Goal: Task Accomplishment & Management: Manage account settings

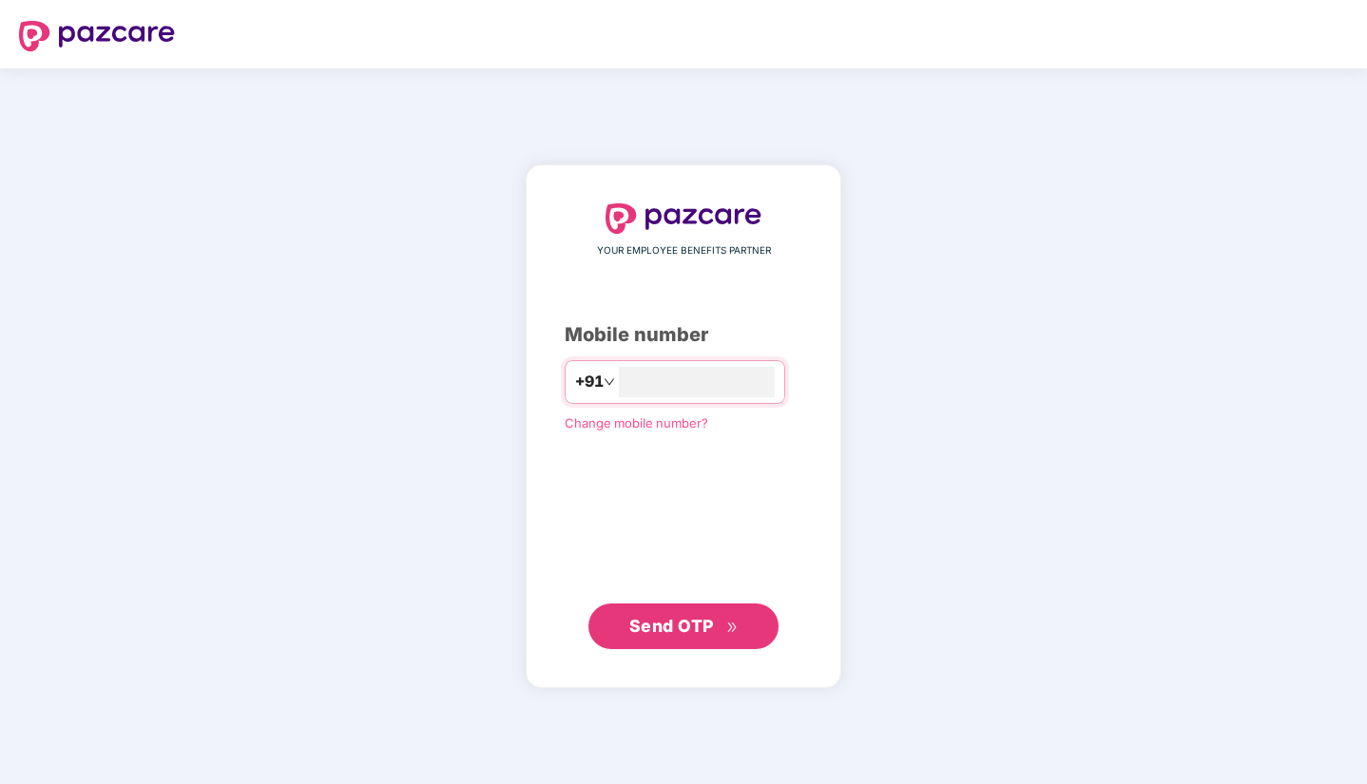
type input "**********"
click at [719, 624] on span "Send OTP" at bounding box center [683, 625] width 109 height 27
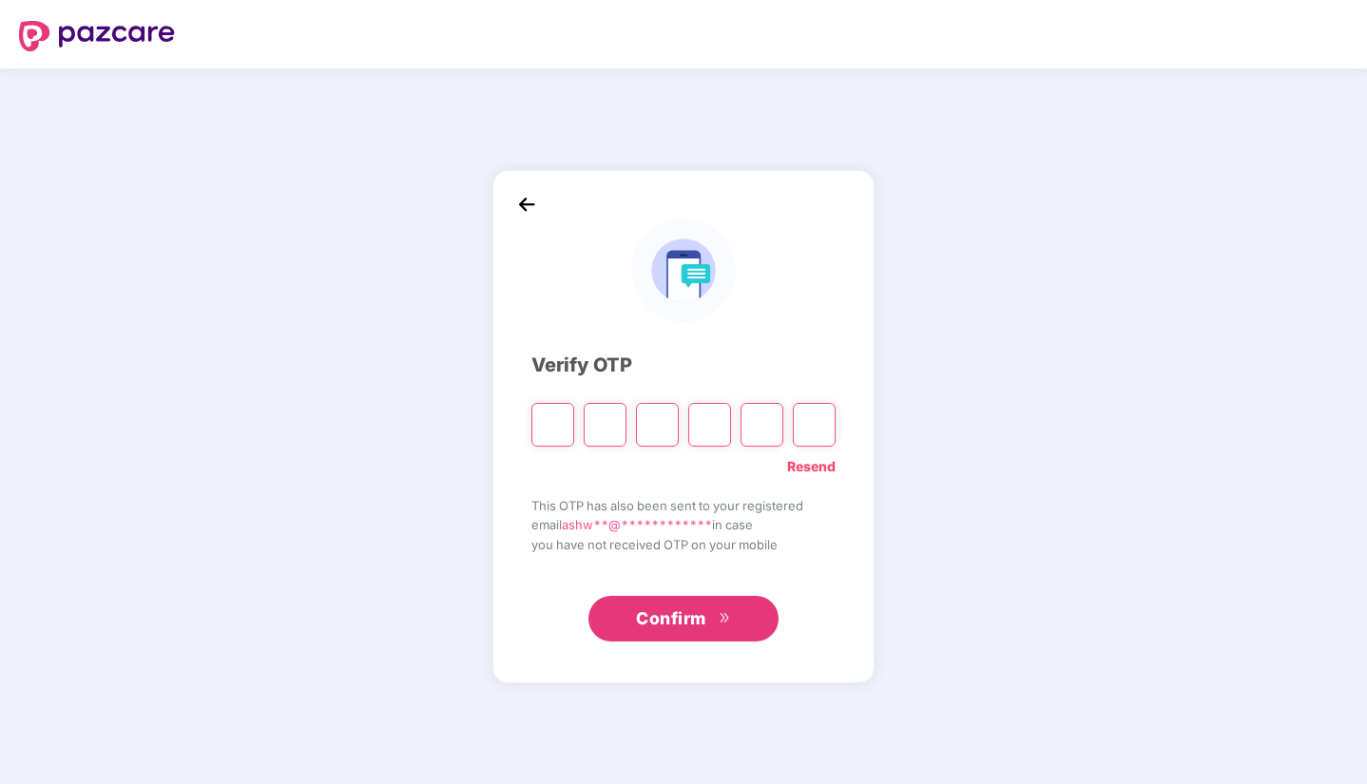
type input "*"
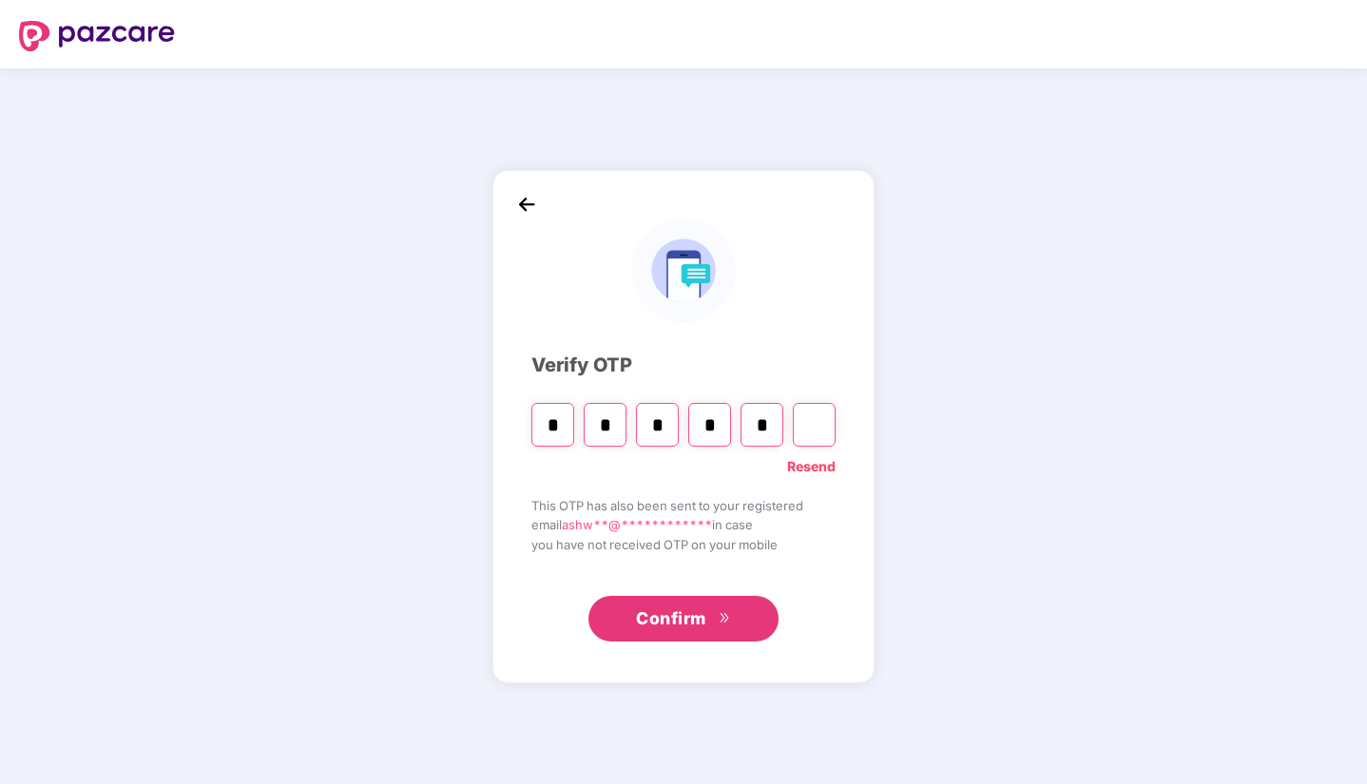
type input "*"
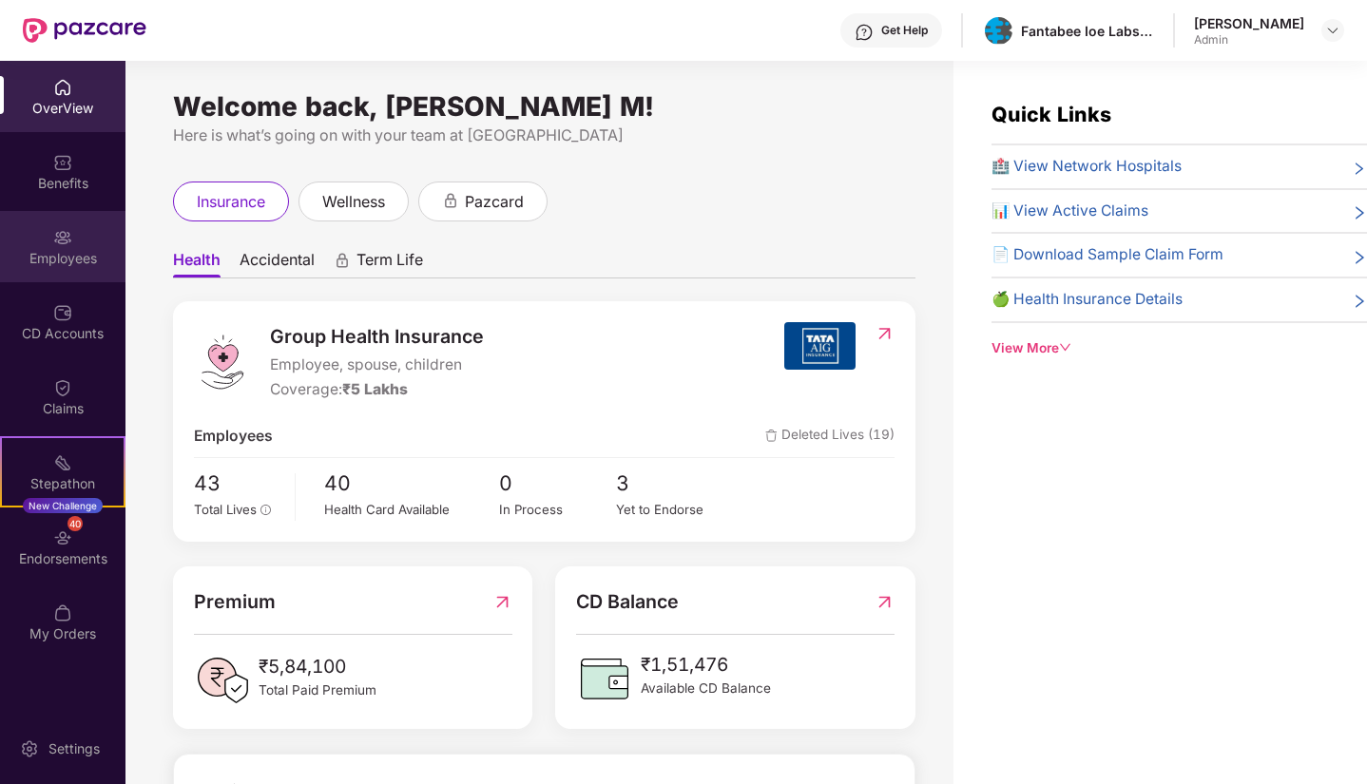
click at [60, 239] on img at bounding box center [62, 237] width 19 height 19
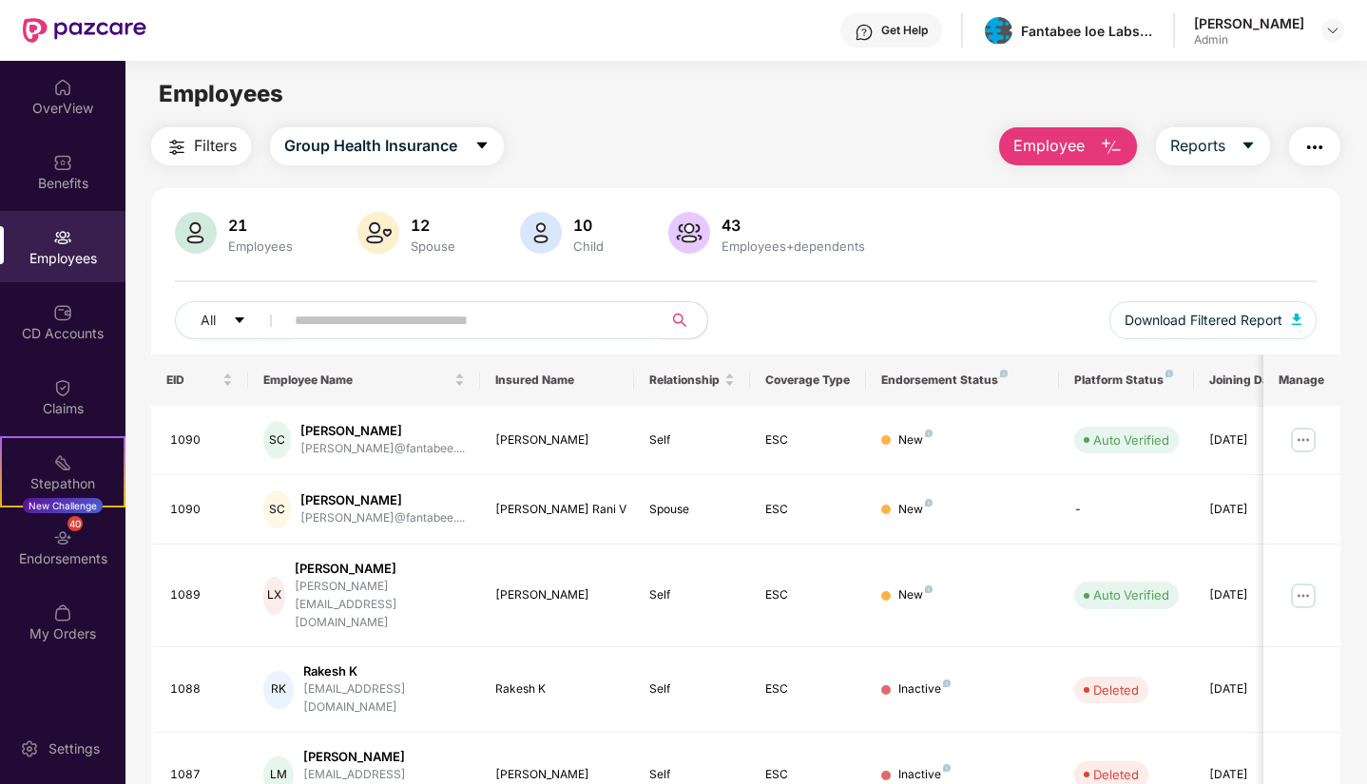
click at [1068, 142] on span "Employee" at bounding box center [1048, 146] width 71 height 24
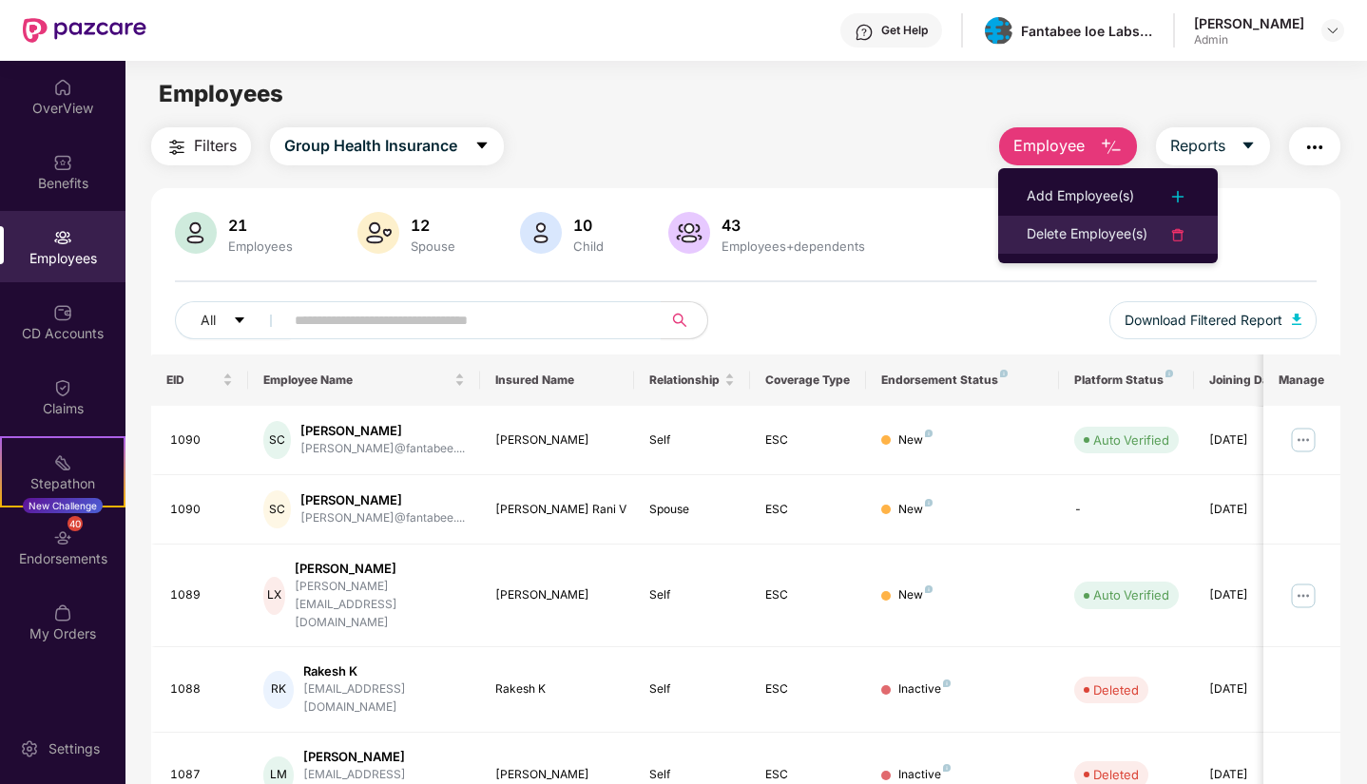
click at [1086, 233] on div "Delete Employee(s)" at bounding box center [1087, 234] width 121 height 23
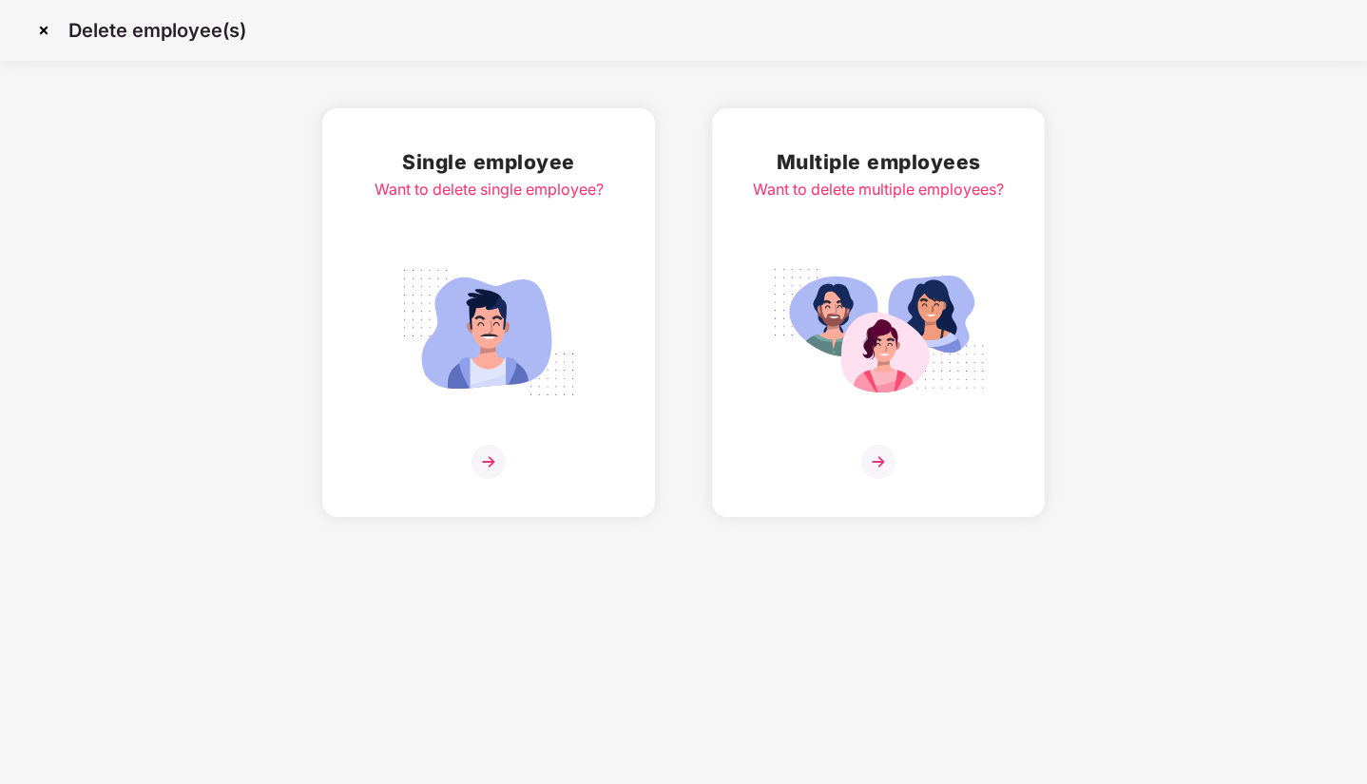
click at [504, 186] on div "Want to delete single employee?" at bounding box center [489, 190] width 229 height 24
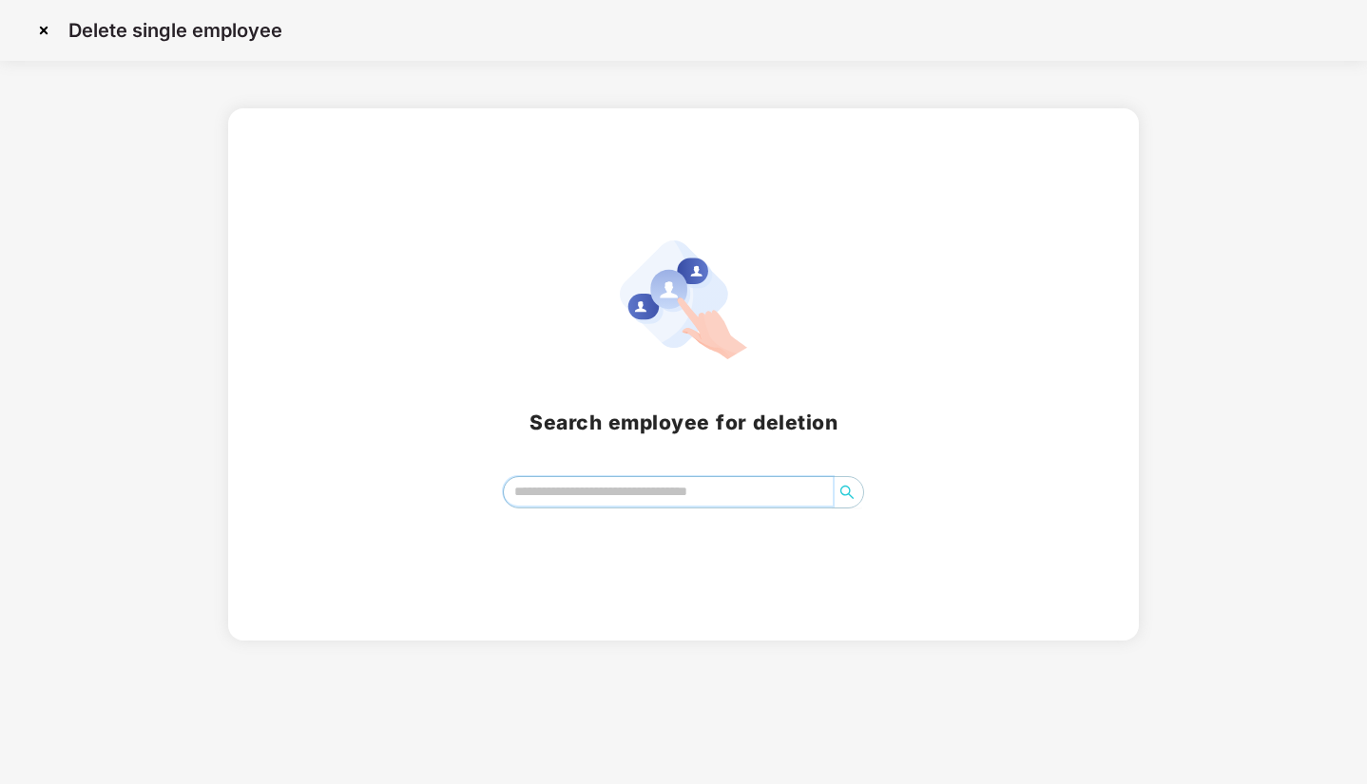
click at [645, 492] on input "search" at bounding box center [668, 491] width 328 height 29
click at [853, 486] on icon "search" at bounding box center [846, 492] width 15 height 15
click at [853, 497] on icon "search" at bounding box center [846, 492] width 13 height 13
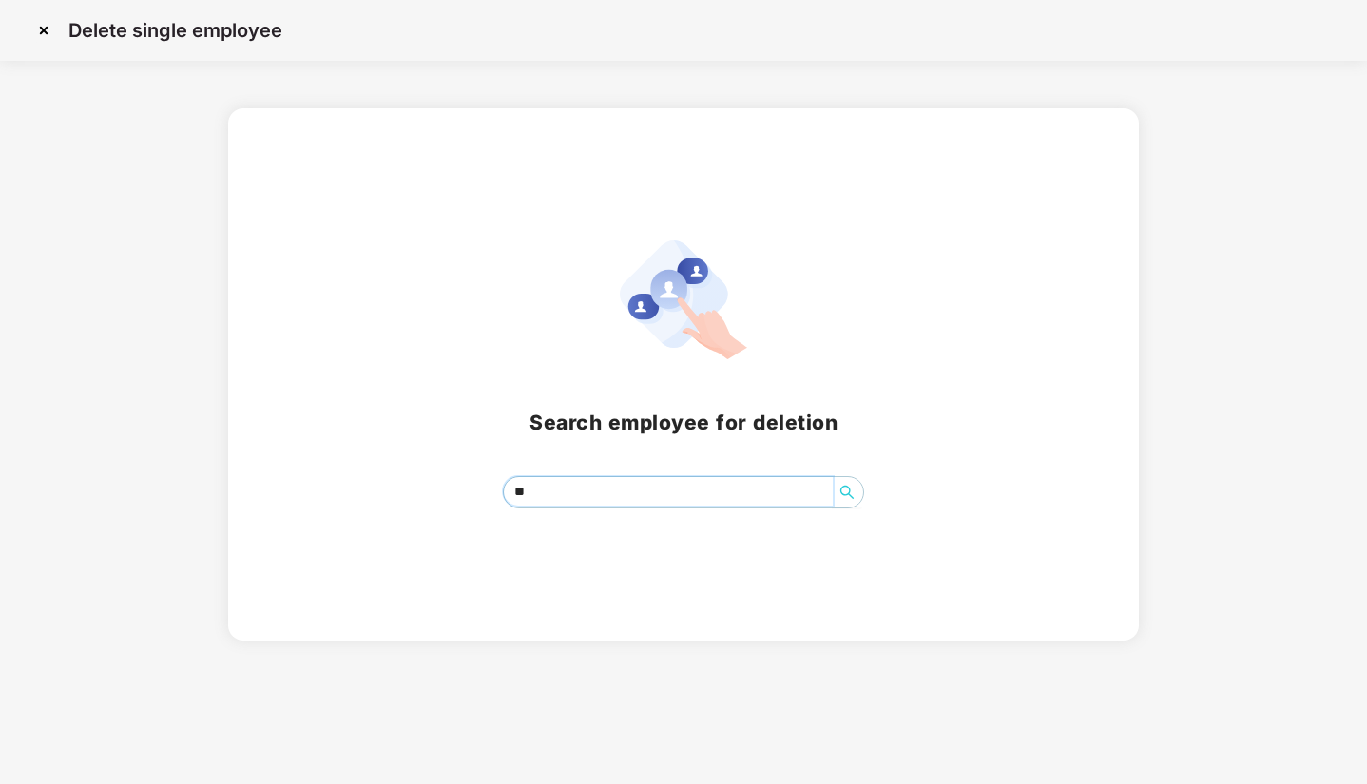
type input "*"
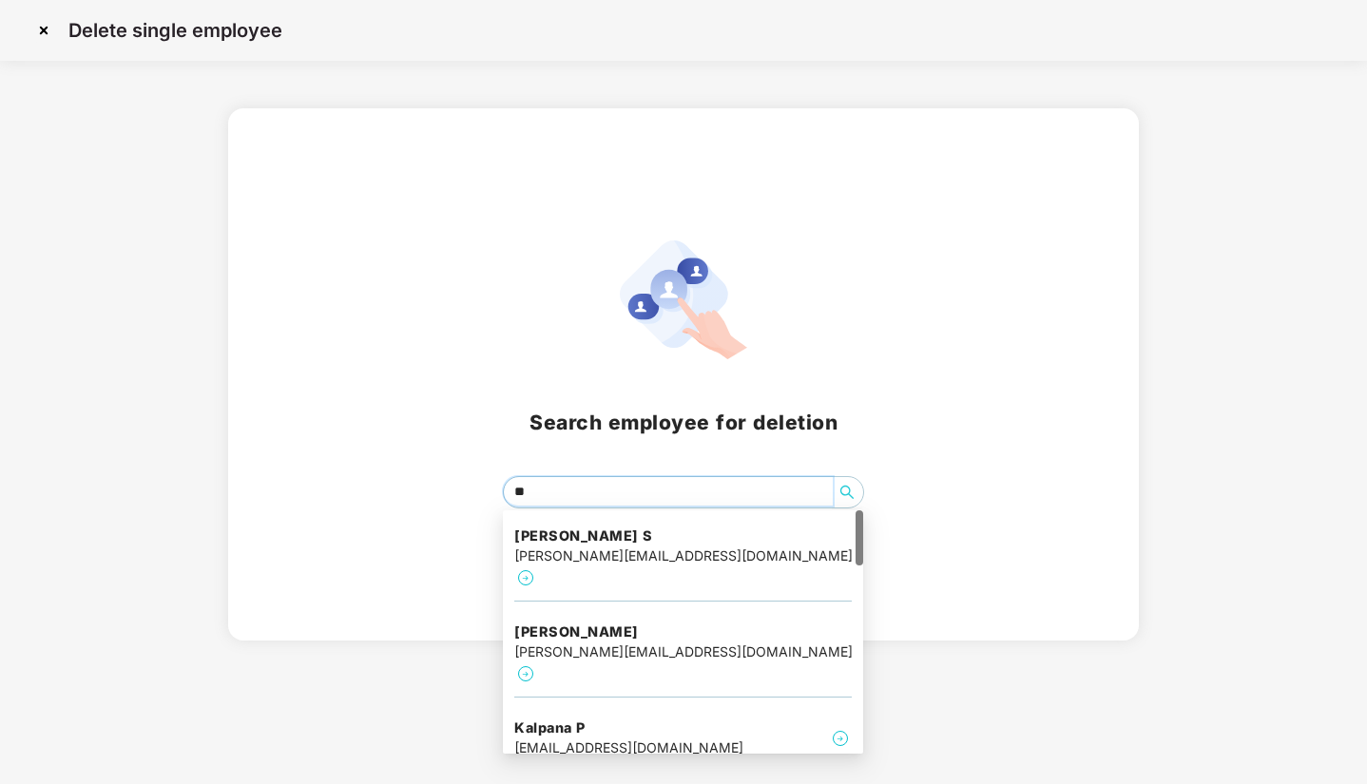
type input "***"
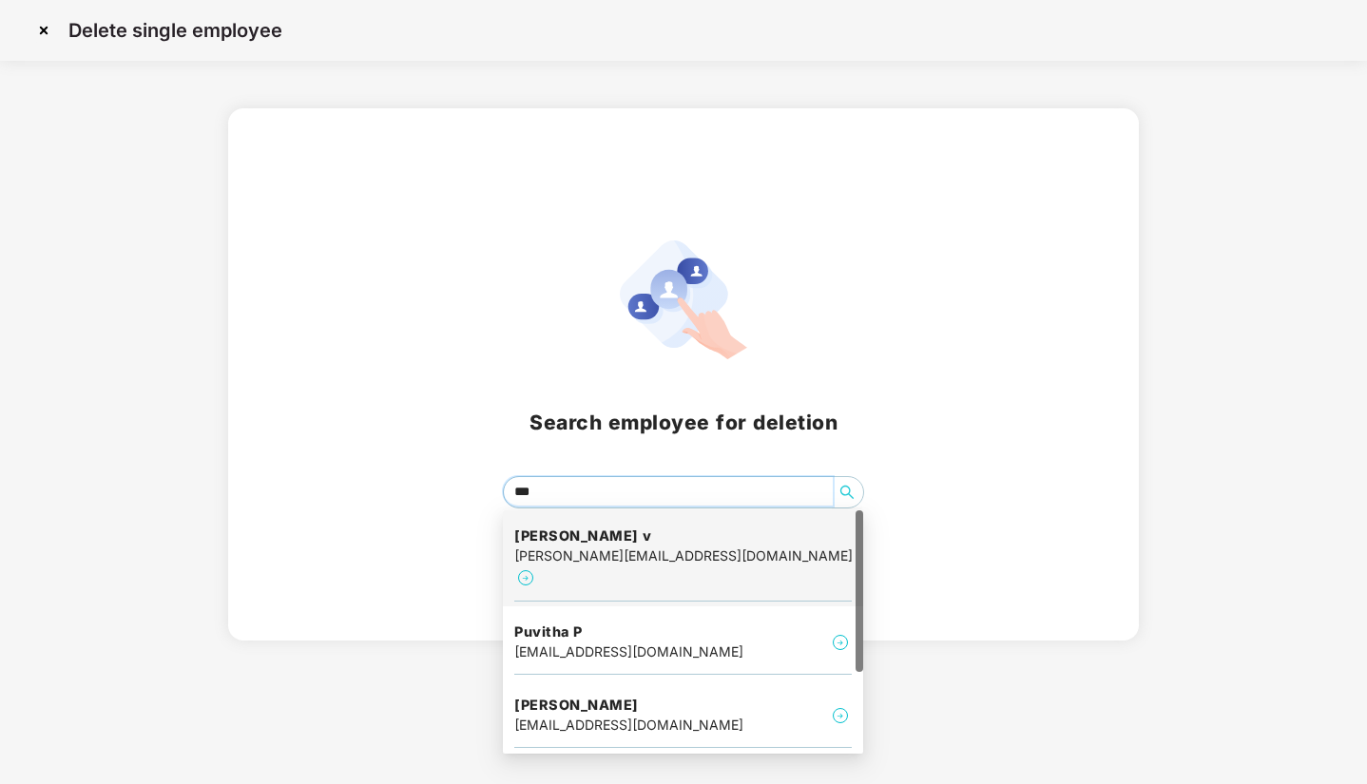
click at [711, 547] on div "[PERSON_NAME] v [PERSON_NAME][EMAIL_ADDRESS][DOMAIN_NAME]" at bounding box center [682, 558] width 337 height 87
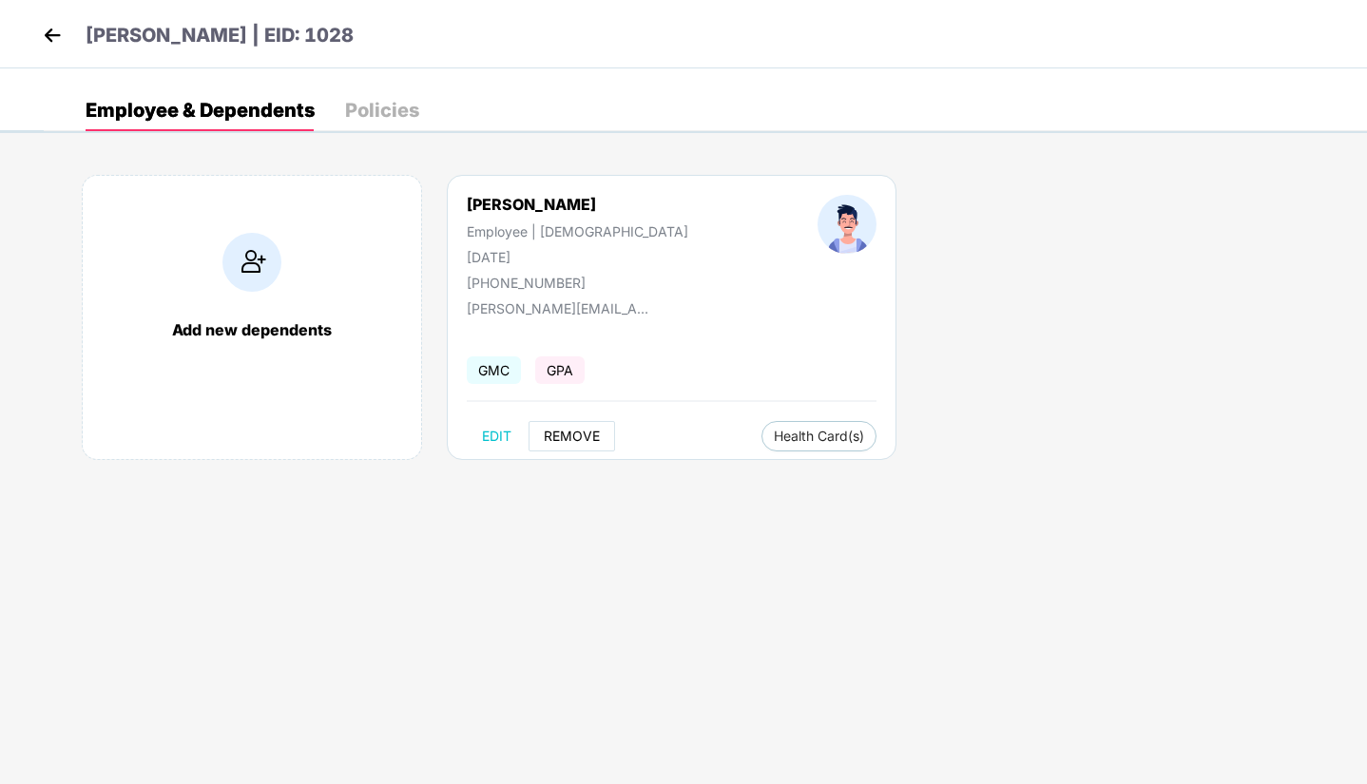
click at [573, 433] on span "REMOVE" at bounding box center [572, 436] width 56 height 15
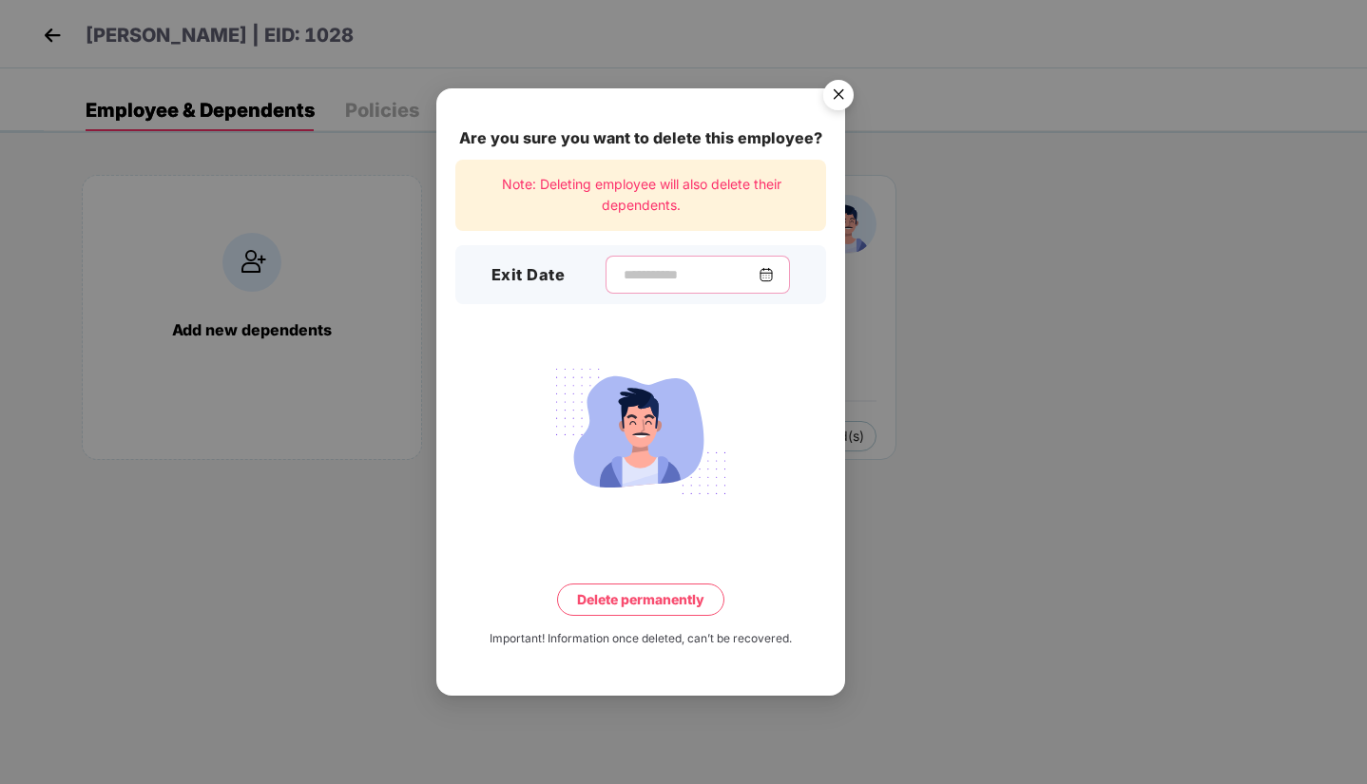
click at [685, 265] on input at bounding box center [690, 275] width 137 height 20
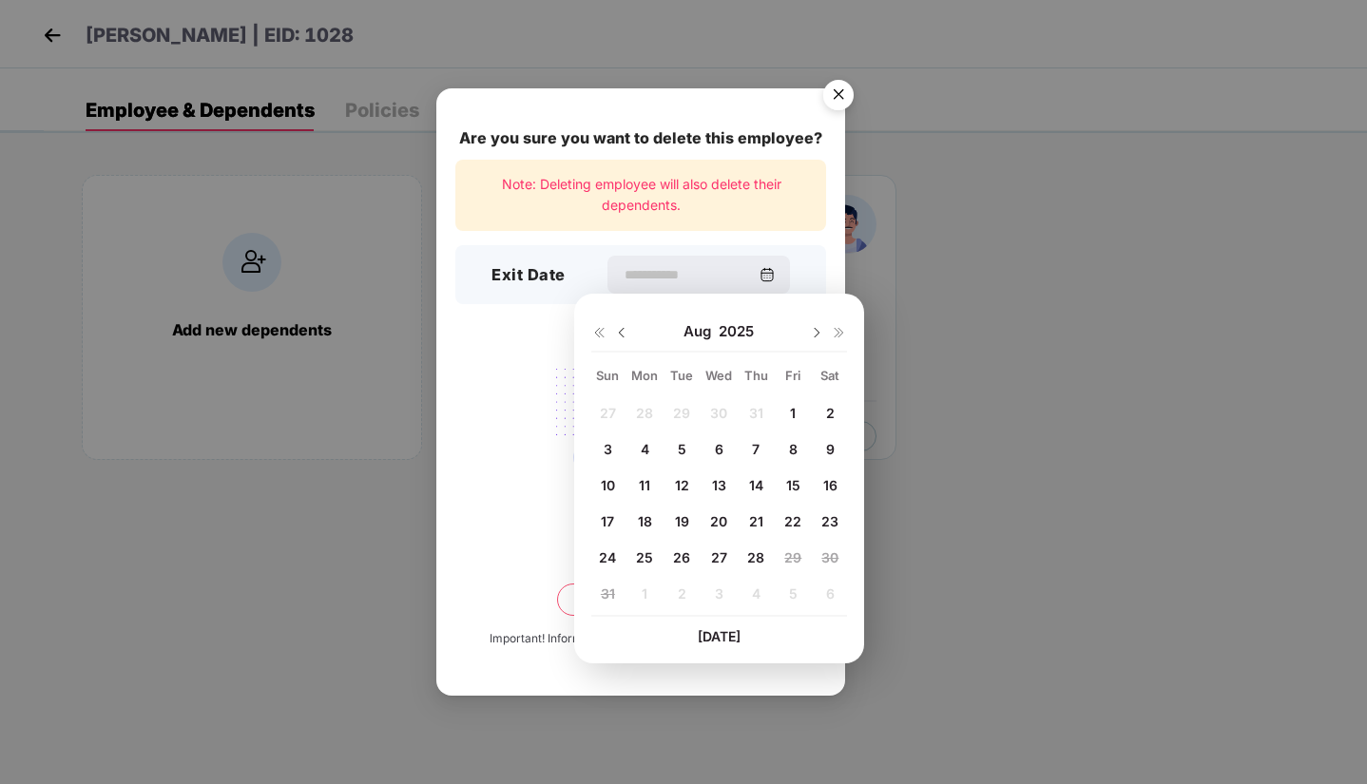
click at [792, 408] on span "1" at bounding box center [793, 413] width 6 height 16
type input "**********"
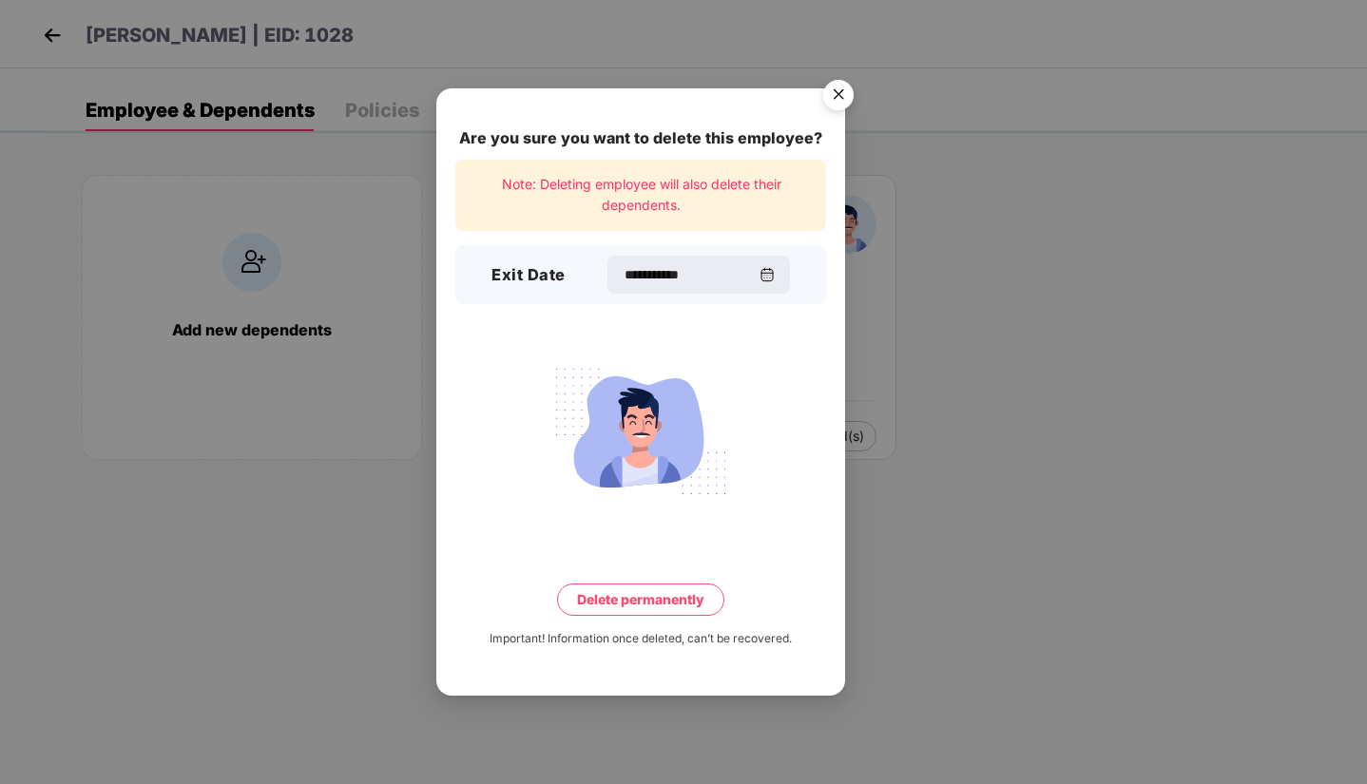
click at [688, 599] on button "Delete permanently" at bounding box center [640, 600] width 167 height 32
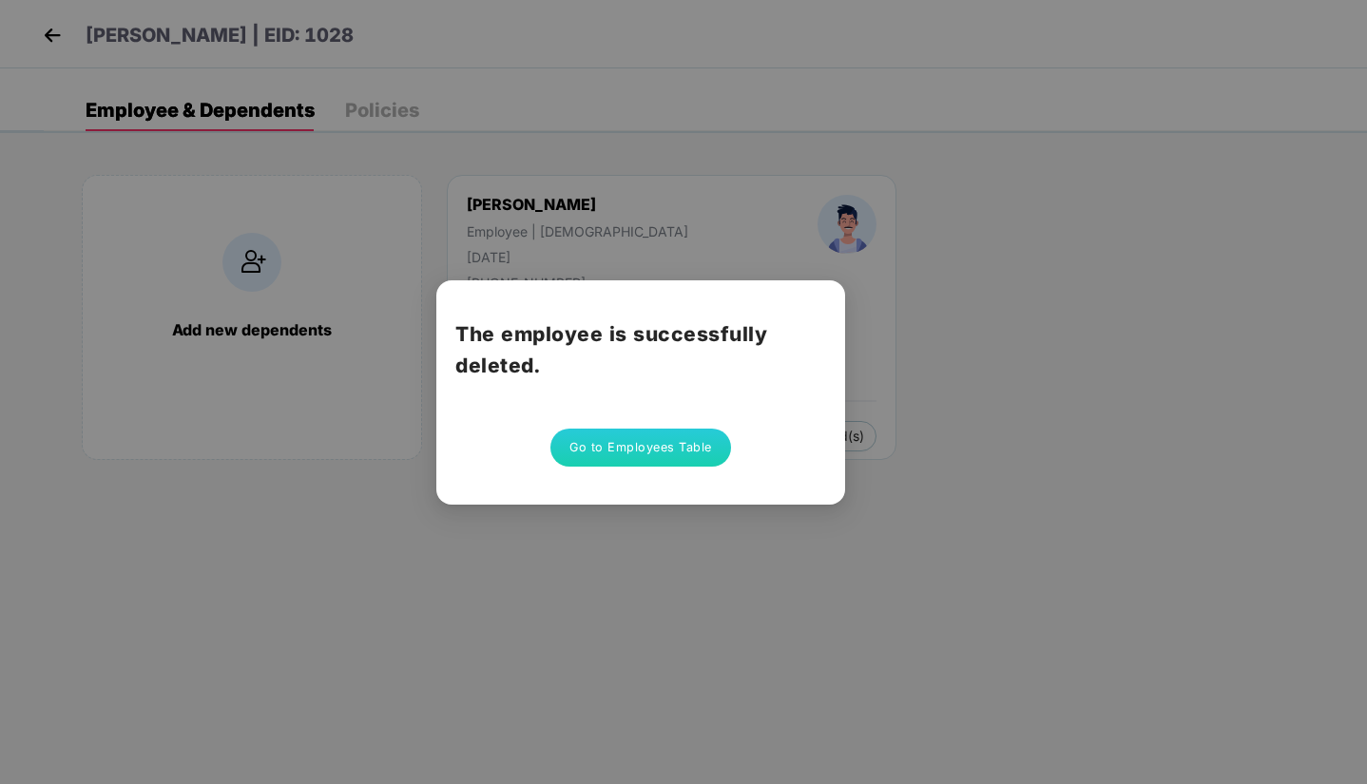
click at [586, 450] on button "Go to Employees Table" at bounding box center [640, 448] width 181 height 38
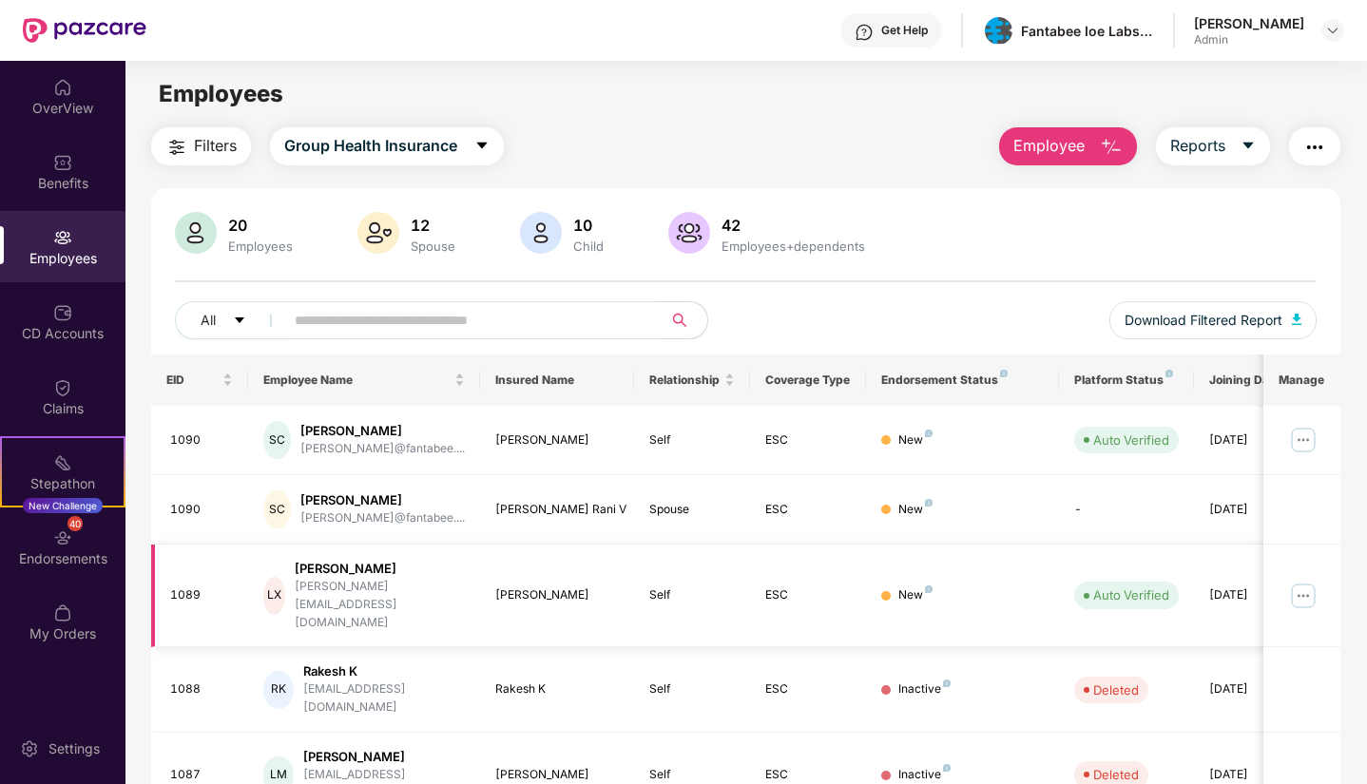
click at [1041, 567] on td "New" at bounding box center [962, 597] width 193 height 104
click at [1300, 581] on img at bounding box center [1303, 596] width 30 height 30
click at [1069, 149] on span "Employee" at bounding box center [1048, 146] width 71 height 24
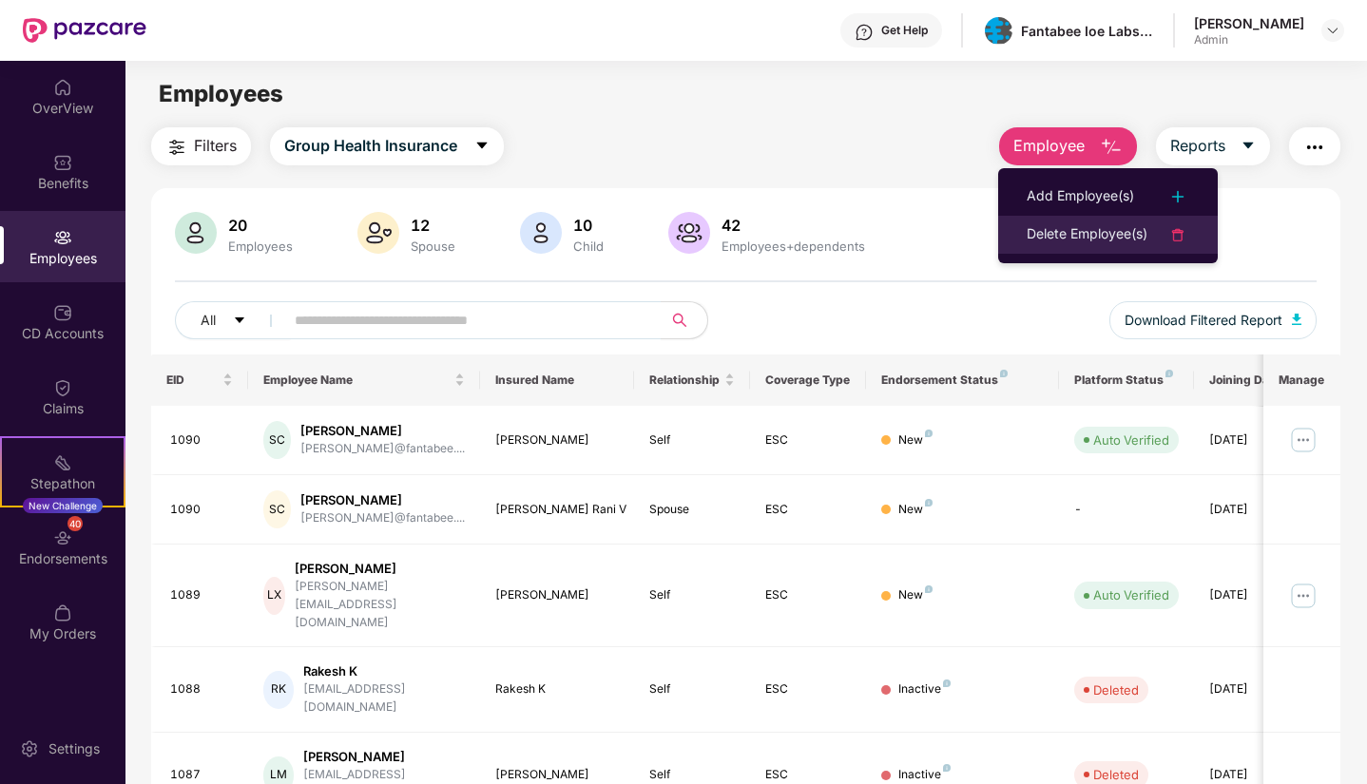
click at [1080, 237] on div "Delete Employee(s)" at bounding box center [1087, 234] width 121 height 23
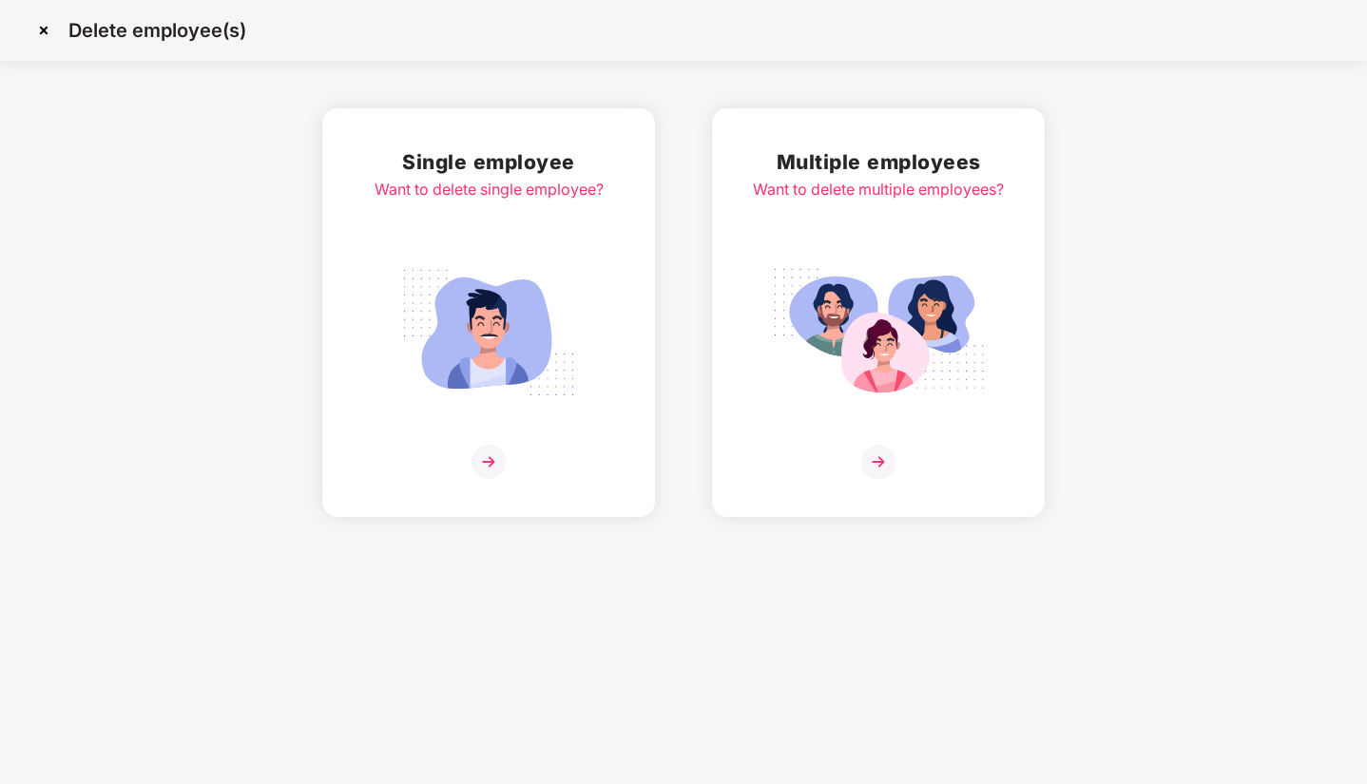
click at [481, 455] on img at bounding box center [489, 462] width 34 height 34
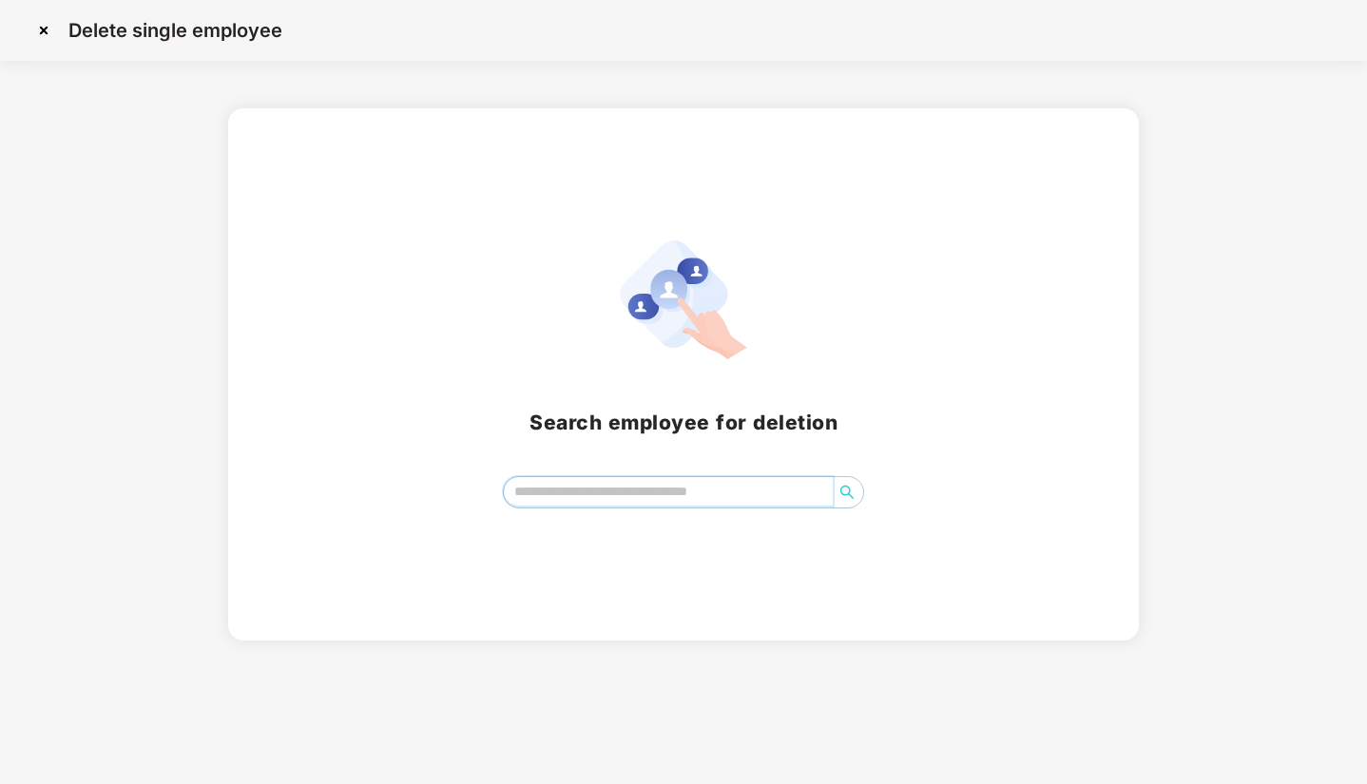
click at [568, 490] on input "search" at bounding box center [668, 491] width 328 height 29
click at [851, 488] on icon "search" at bounding box center [846, 492] width 15 height 15
type input "****"
click at [40, 24] on img at bounding box center [44, 30] width 30 height 30
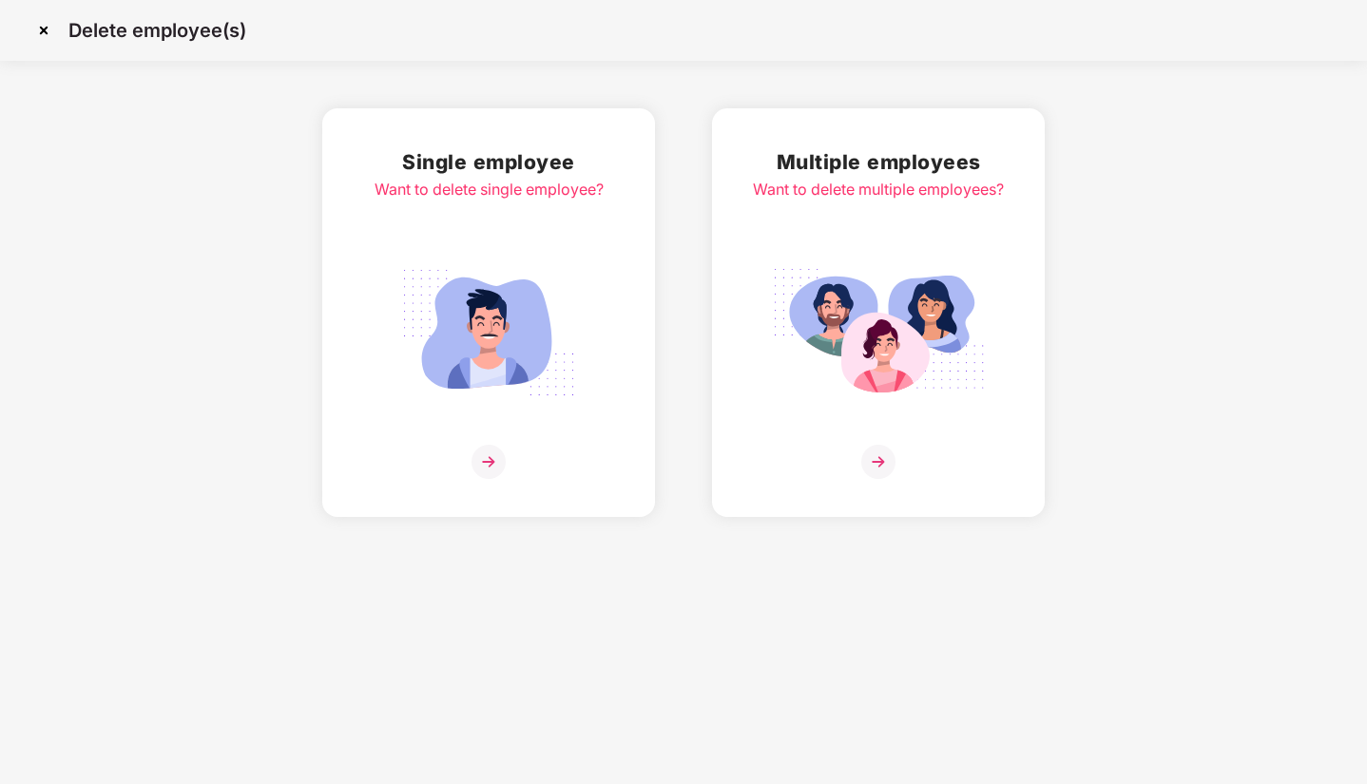
click at [39, 25] on img at bounding box center [44, 30] width 30 height 30
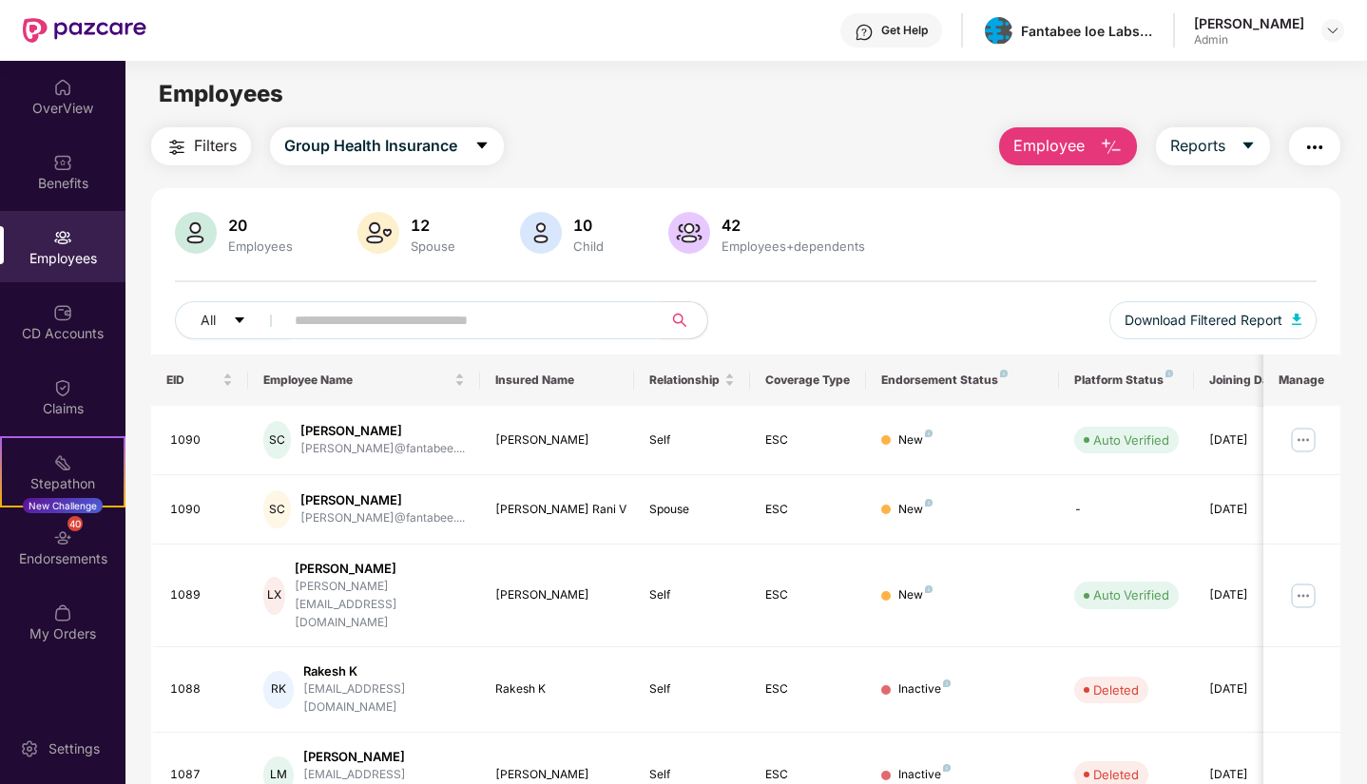
click at [1069, 133] on button "Employee" at bounding box center [1068, 146] width 138 height 38
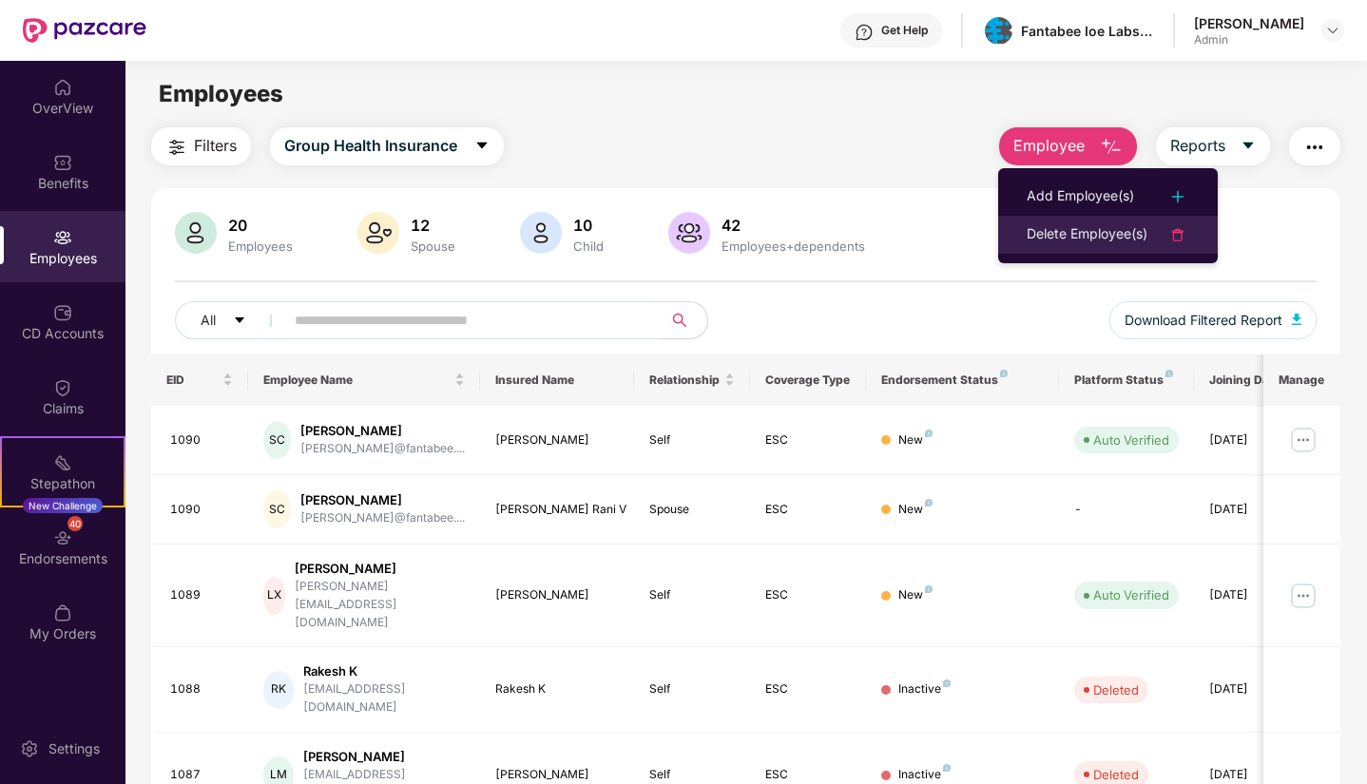
click at [1077, 230] on div "Delete Employee(s)" at bounding box center [1087, 234] width 121 height 23
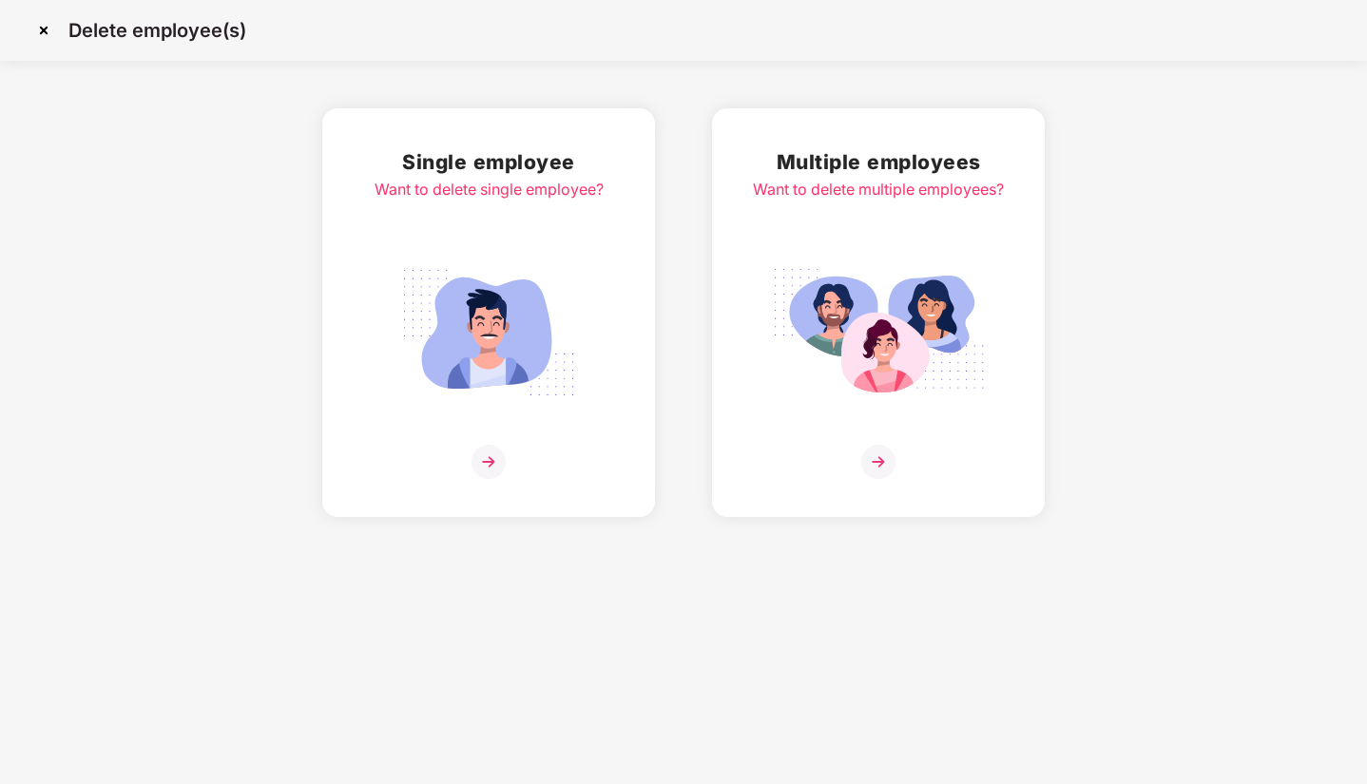
click at [483, 445] on img at bounding box center [489, 462] width 34 height 34
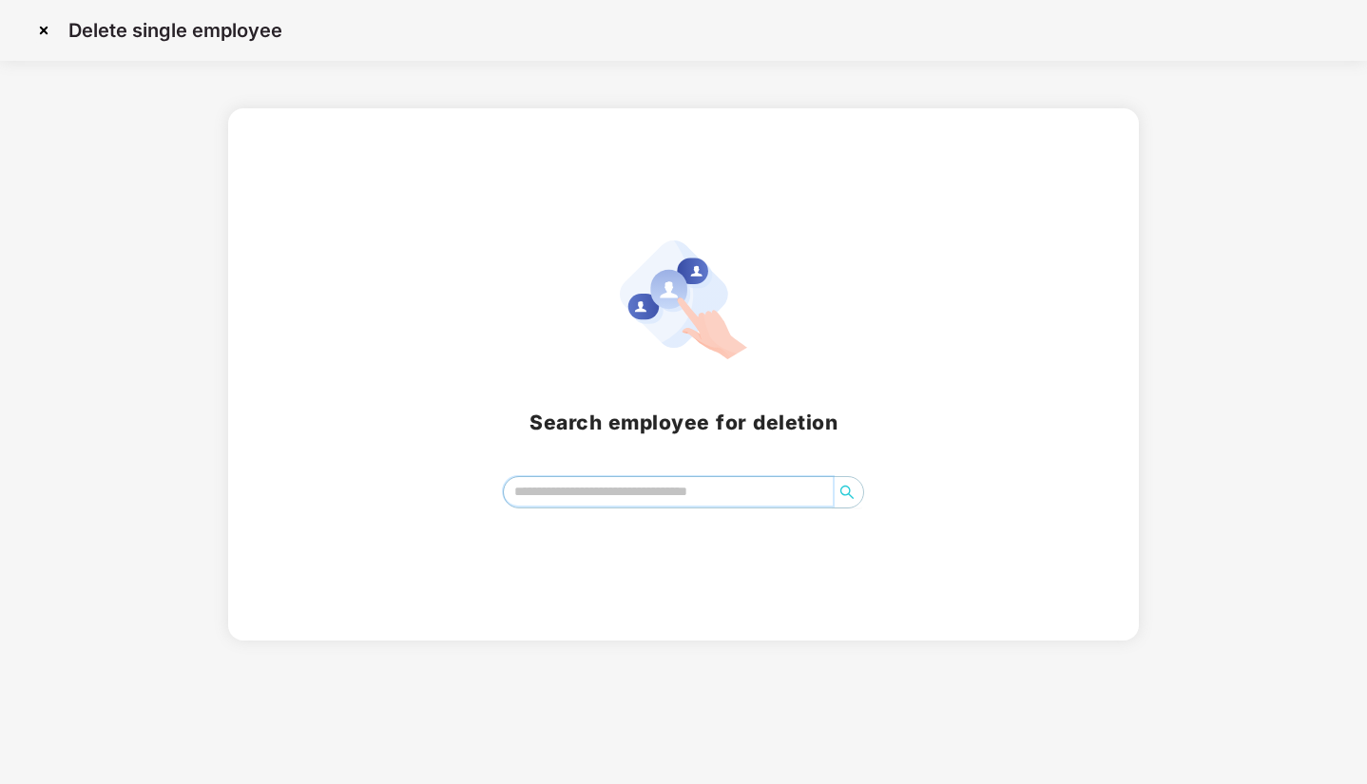
click at [578, 493] on input "search" at bounding box center [668, 491] width 328 height 29
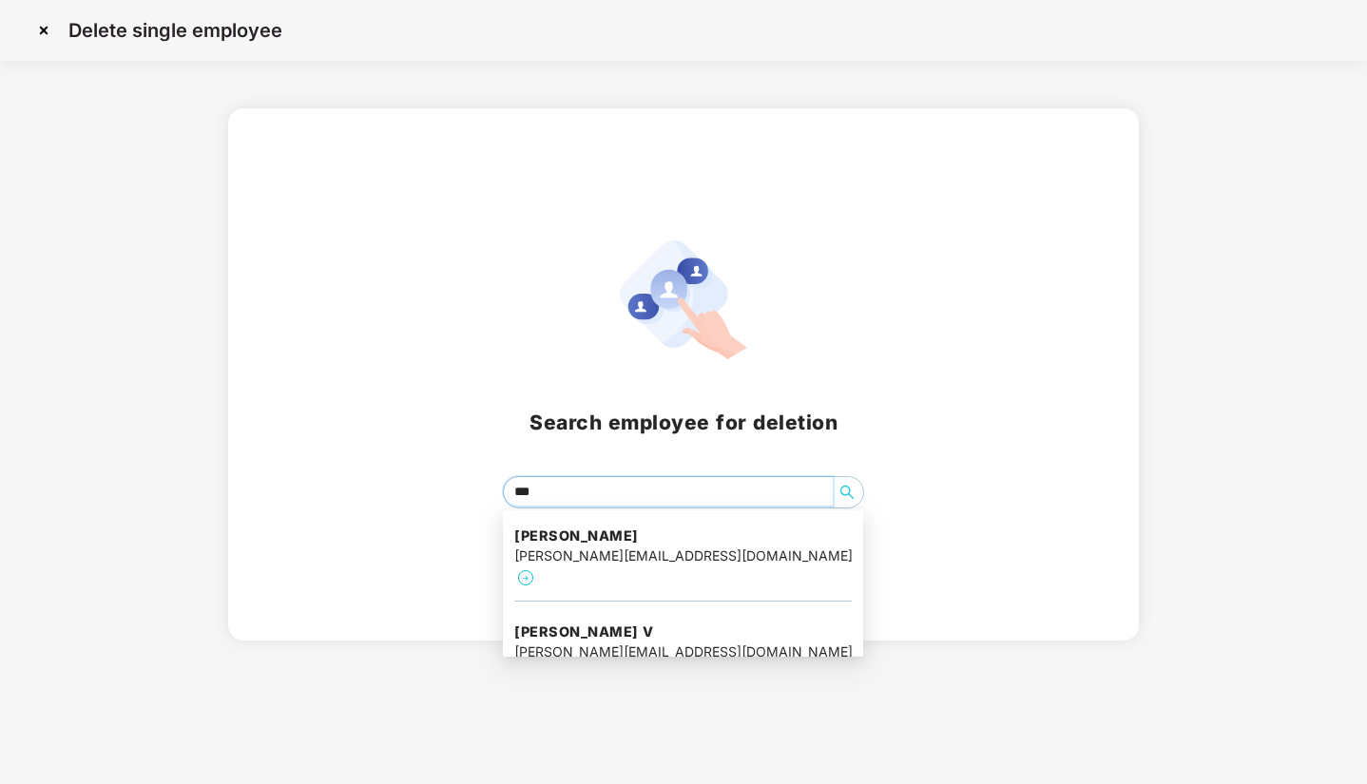
type input "****"
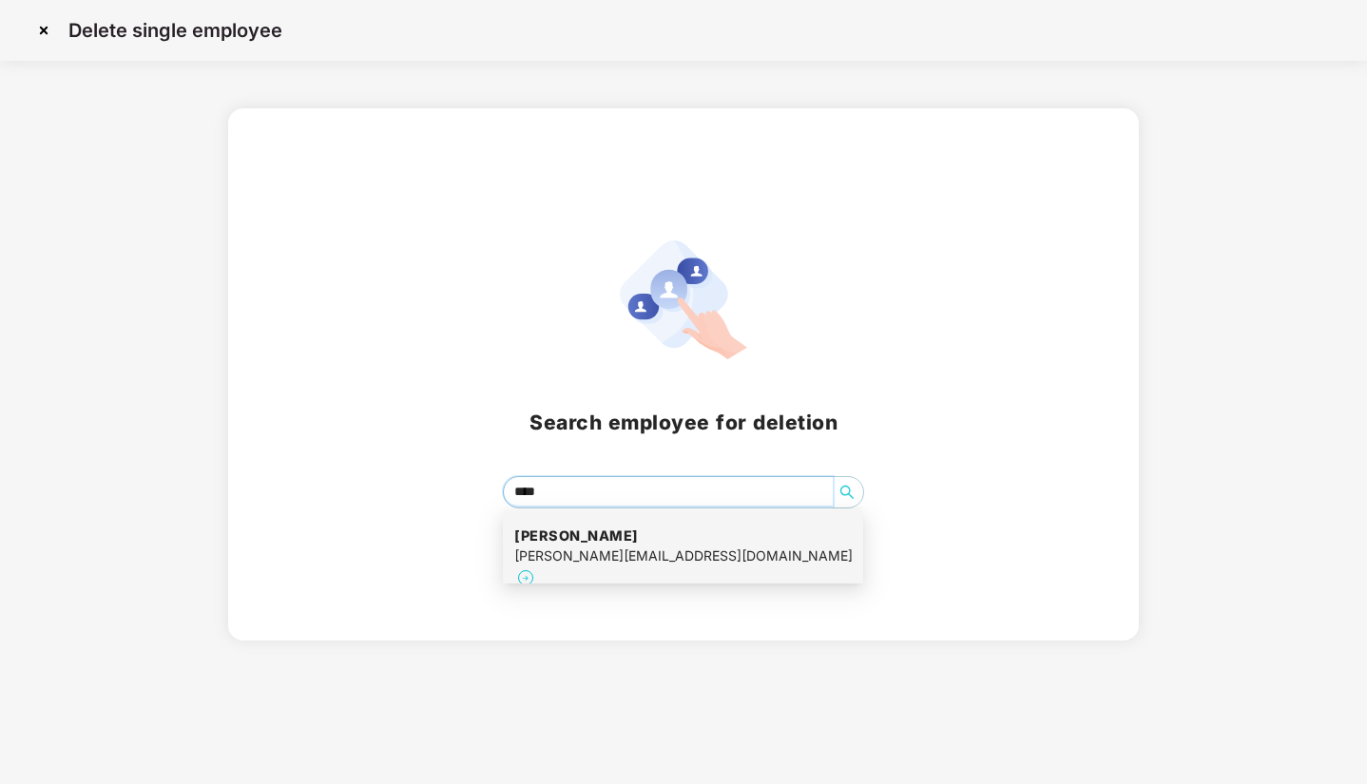
click at [581, 530] on h4 "[PERSON_NAME]" at bounding box center [682, 536] width 337 height 19
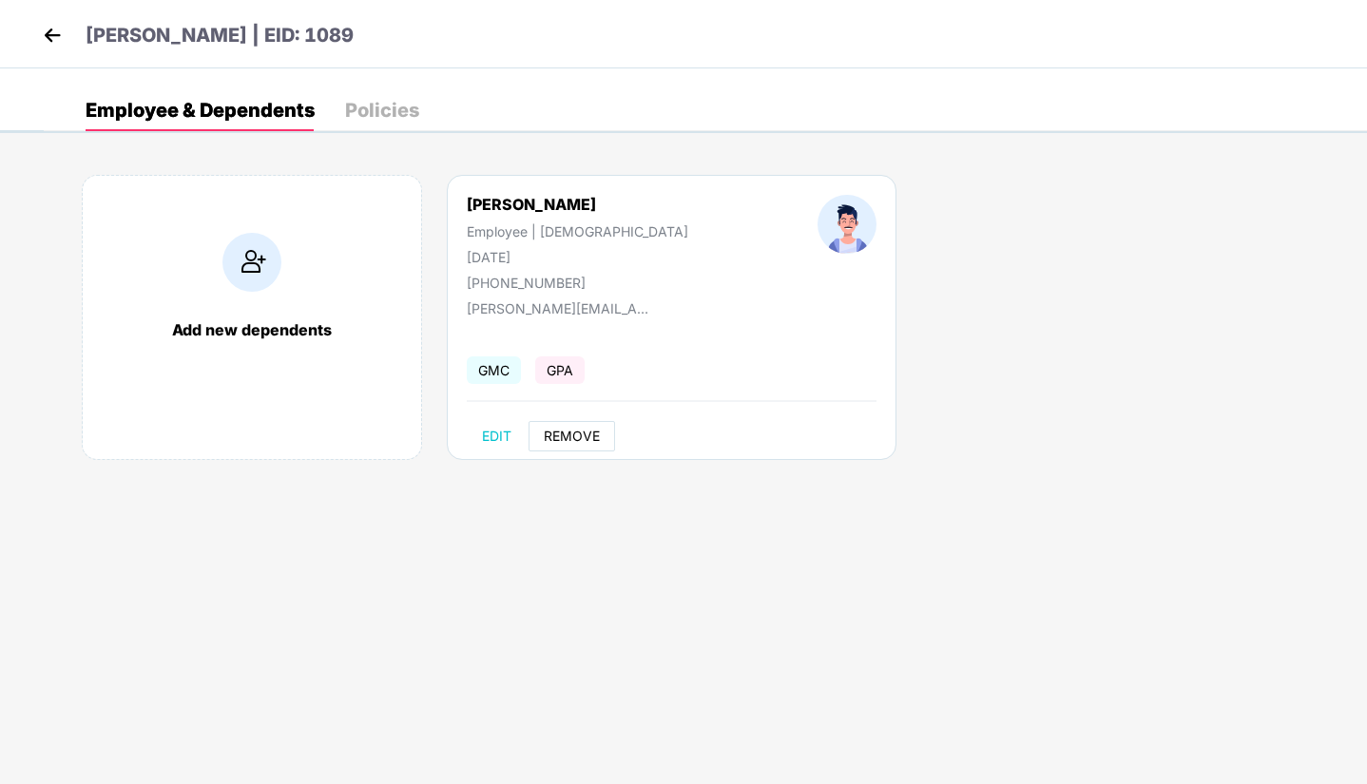
click at [564, 427] on button "REMOVE" at bounding box center [572, 436] width 87 height 30
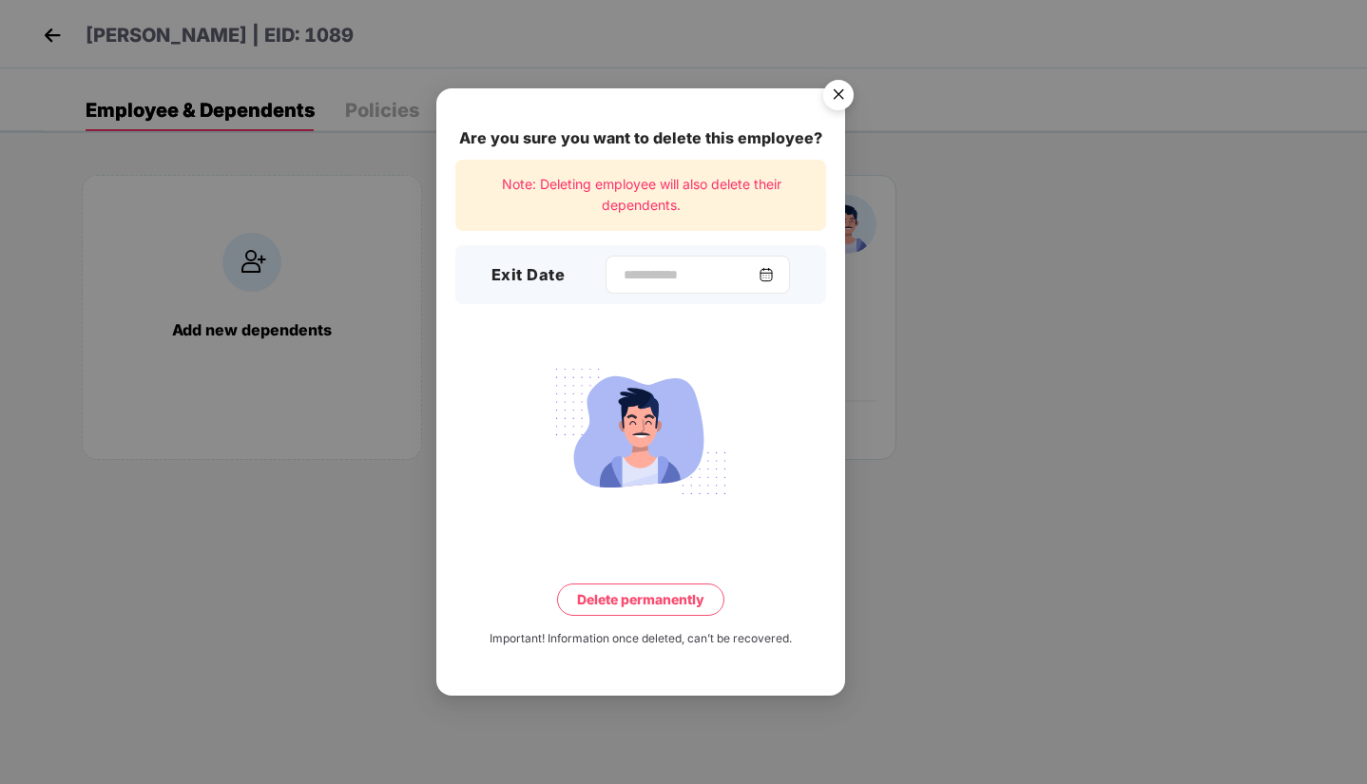
click at [774, 271] on img at bounding box center [766, 274] width 15 height 15
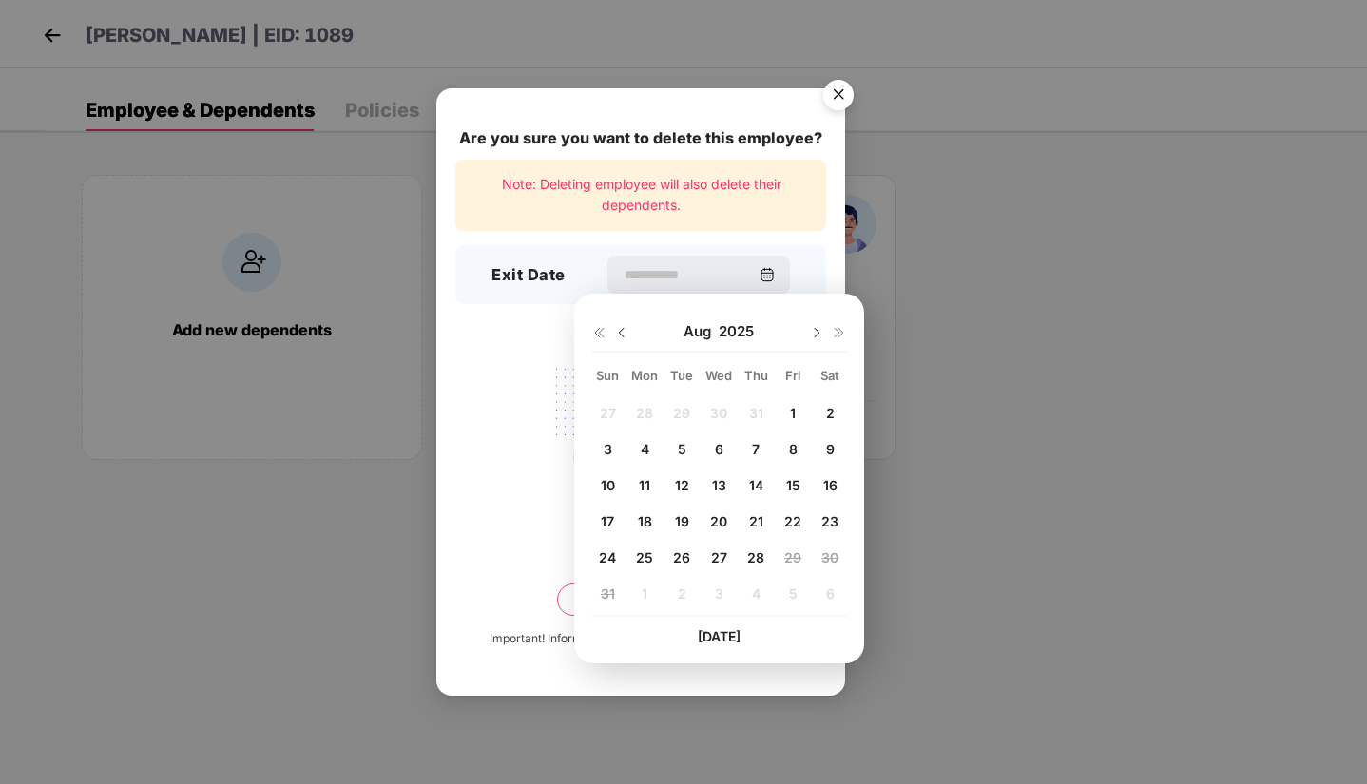
click at [760, 446] on div "7" at bounding box center [755, 448] width 29 height 29
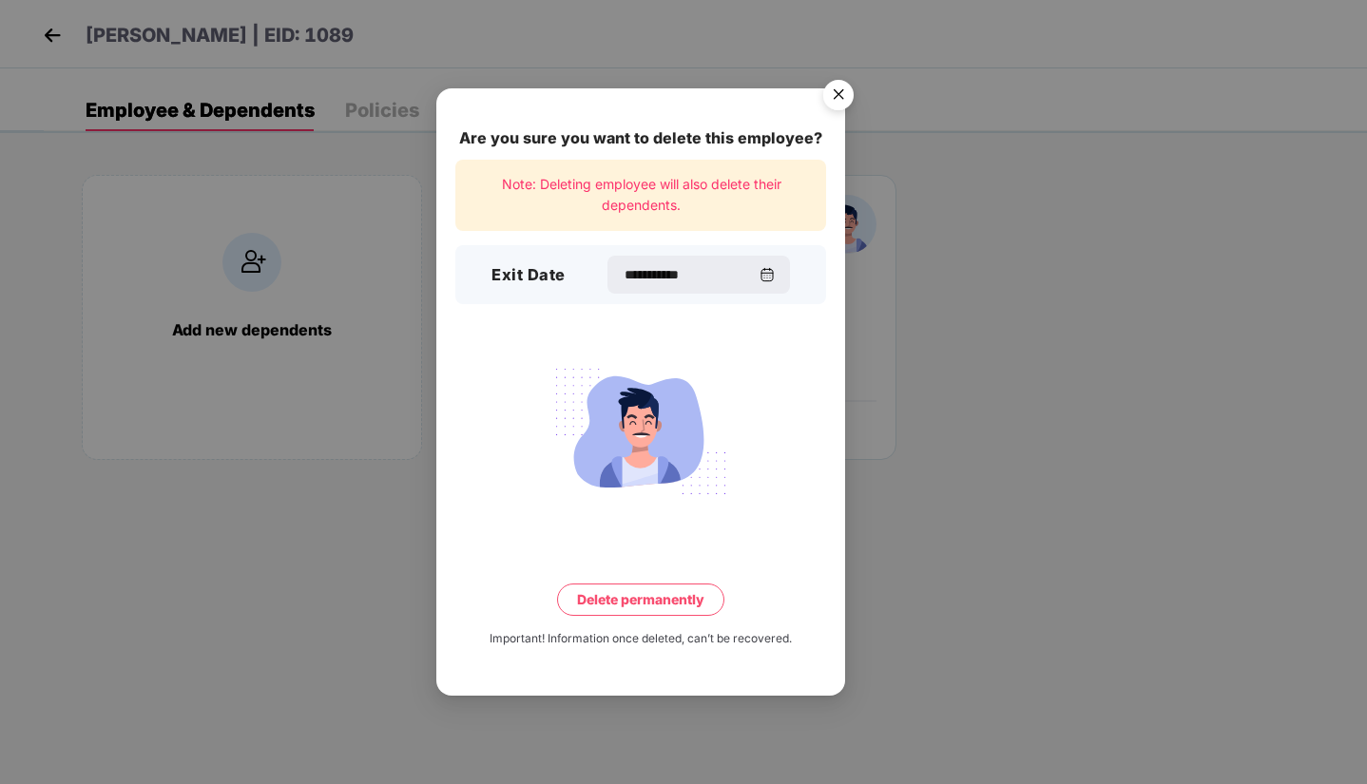
type input "**********"
click at [626, 599] on button "Delete permanently" at bounding box center [640, 600] width 167 height 32
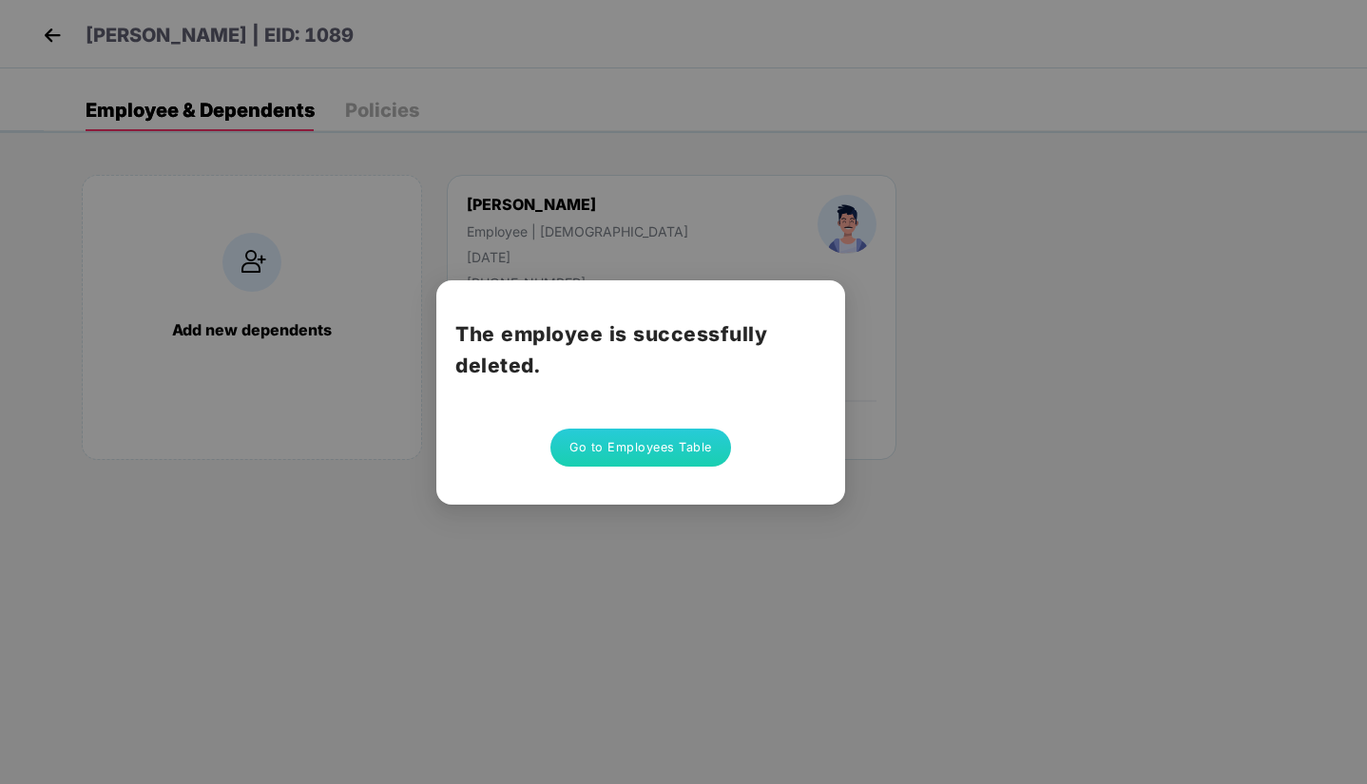
click at [632, 439] on button "Go to Employees Table" at bounding box center [640, 448] width 181 height 38
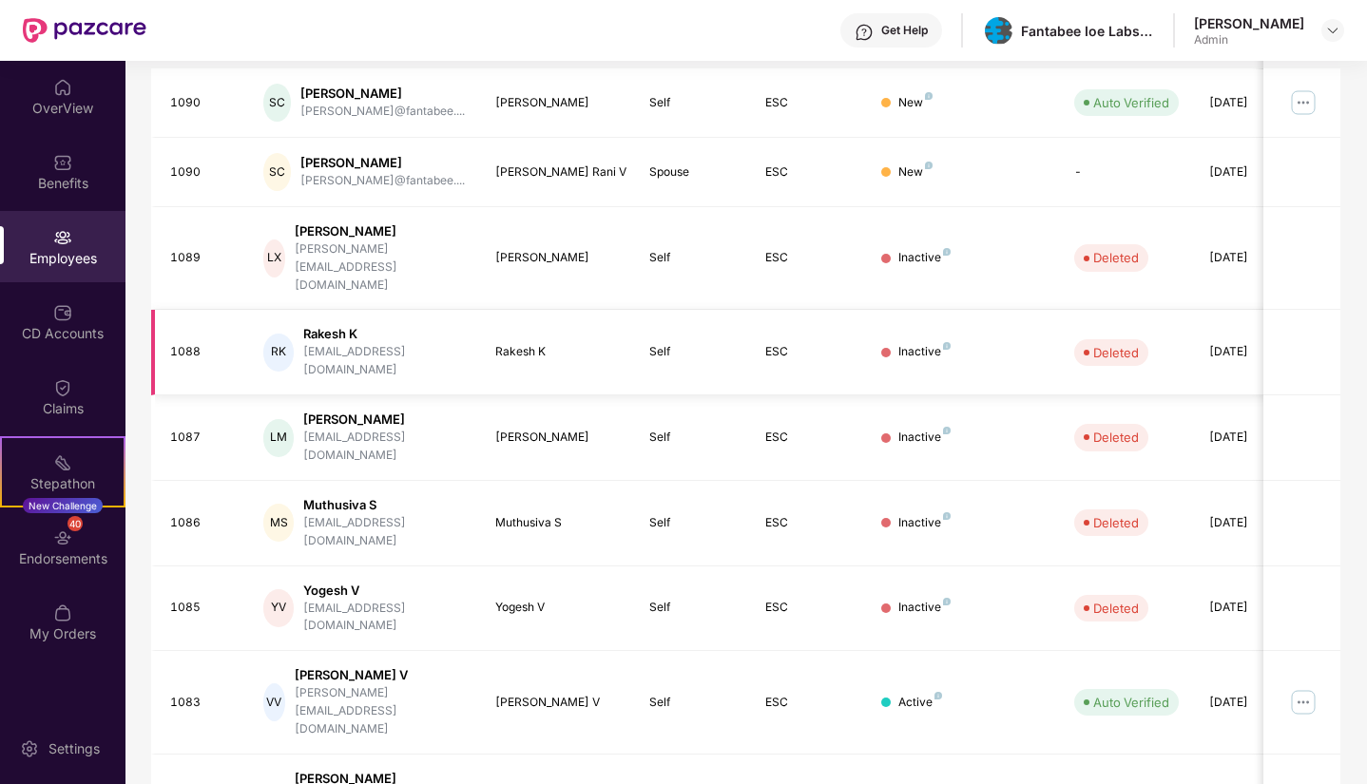
scroll to position [384, 0]
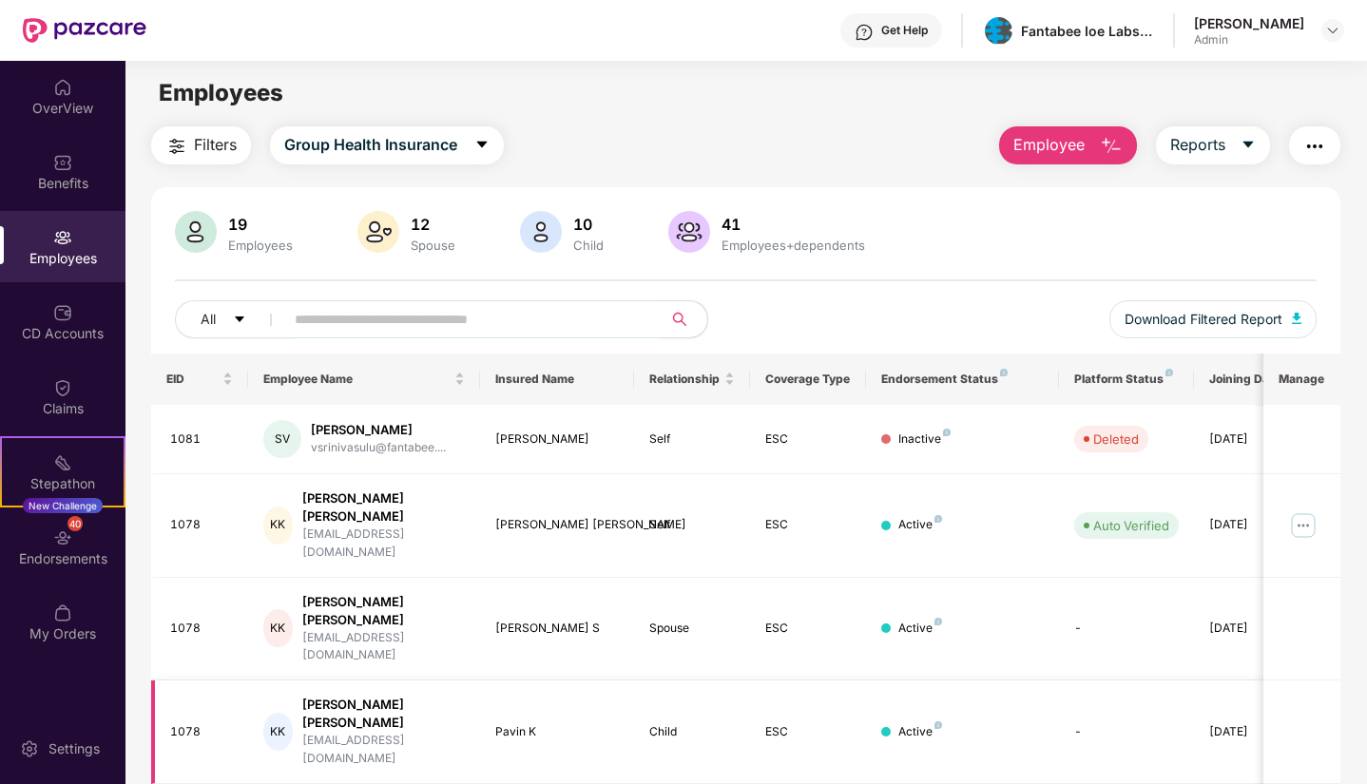
scroll to position [0, 0]
click at [1332, 34] on img at bounding box center [1332, 30] width 15 height 15
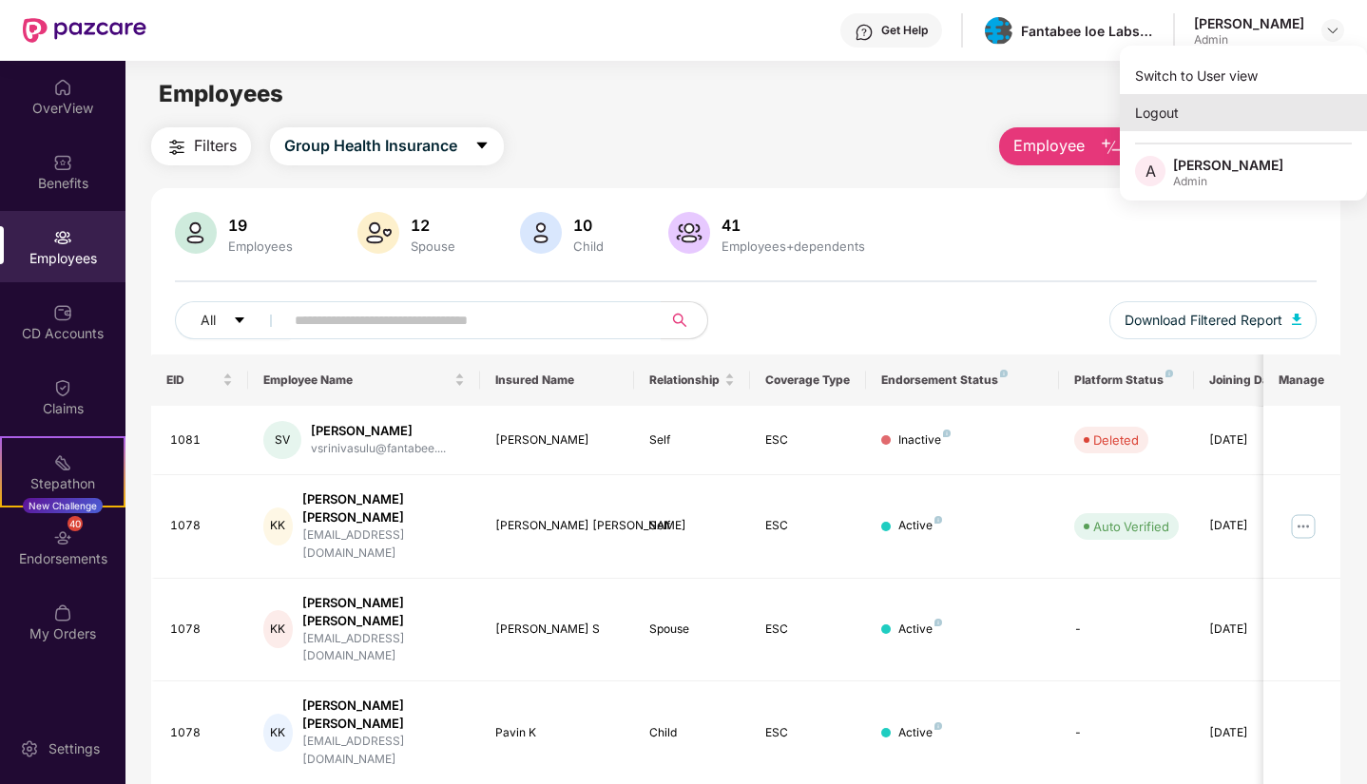
click at [1179, 125] on div "Logout" at bounding box center [1243, 112] width 247 height 37
